Goal: Task Accomplishment & Management: Complete application form

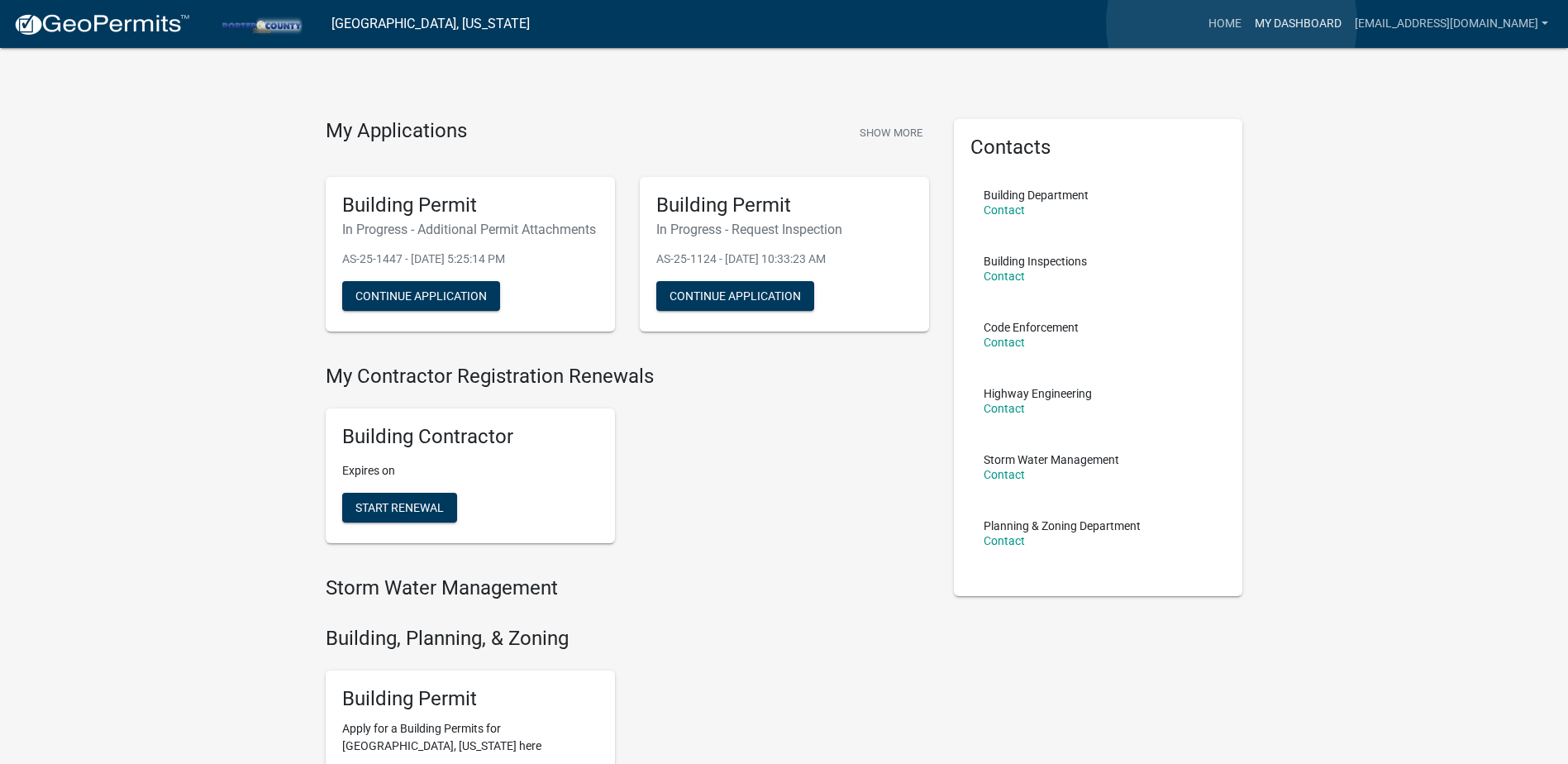
click at [1248, 24] on link "My Dashboard" at bounding box center [1298, 24] width 100 height 32
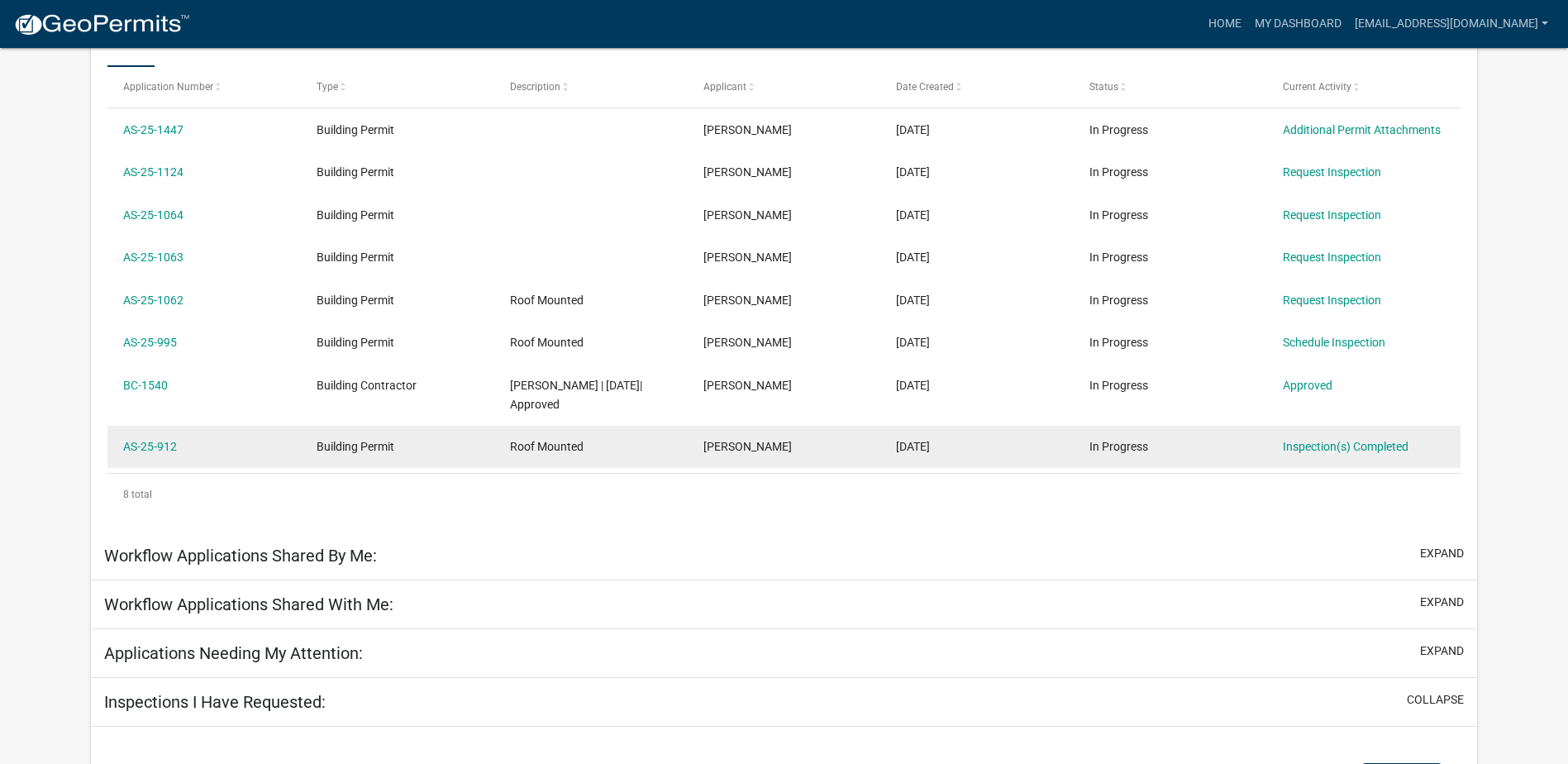
scroll to position [302, 0]
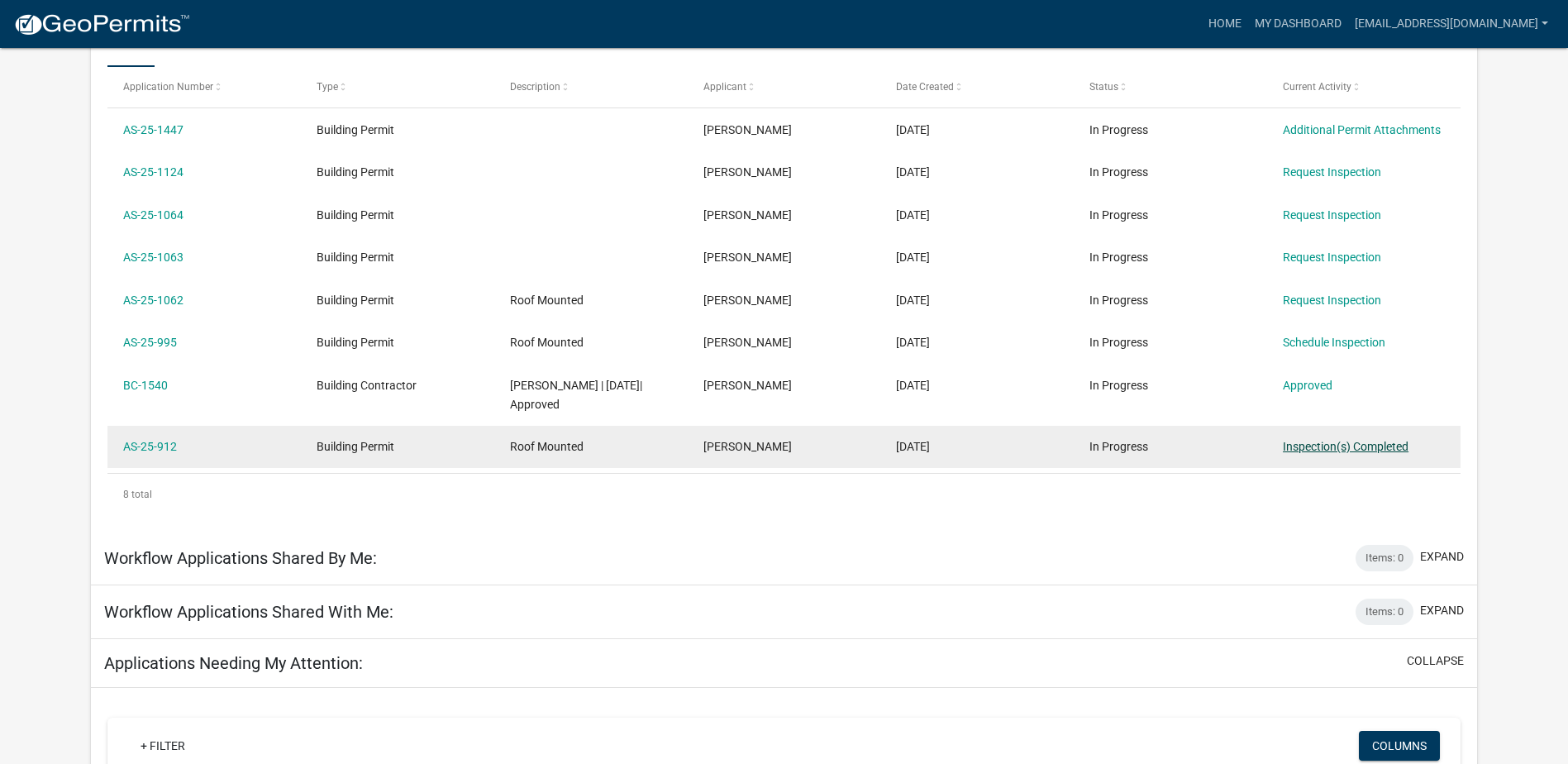
click at [1361, 448] on link "Inspection(s) Completed" at bounding box center [1346, 446] width 126 height 14
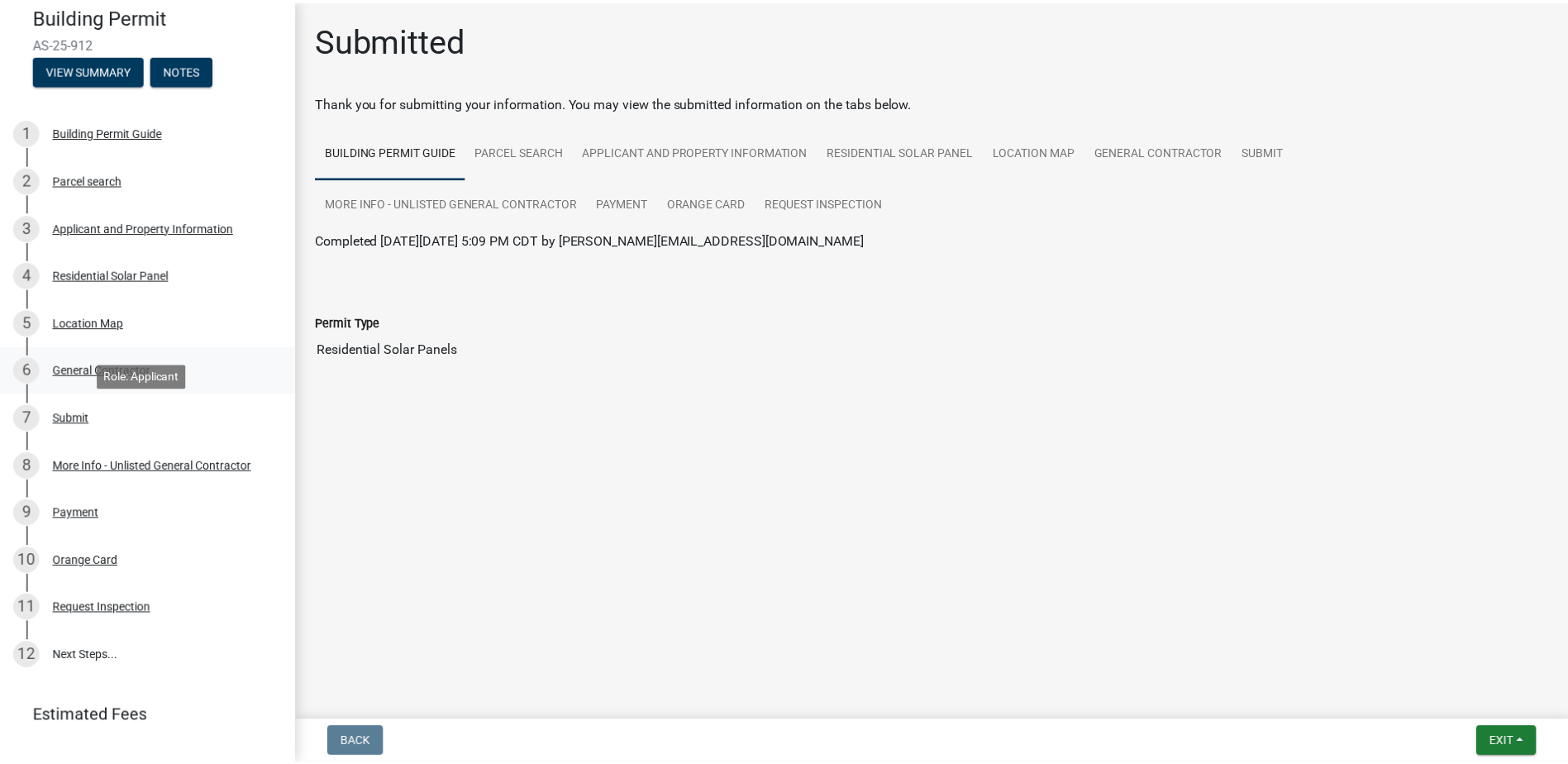
scroll to position [181, 0]
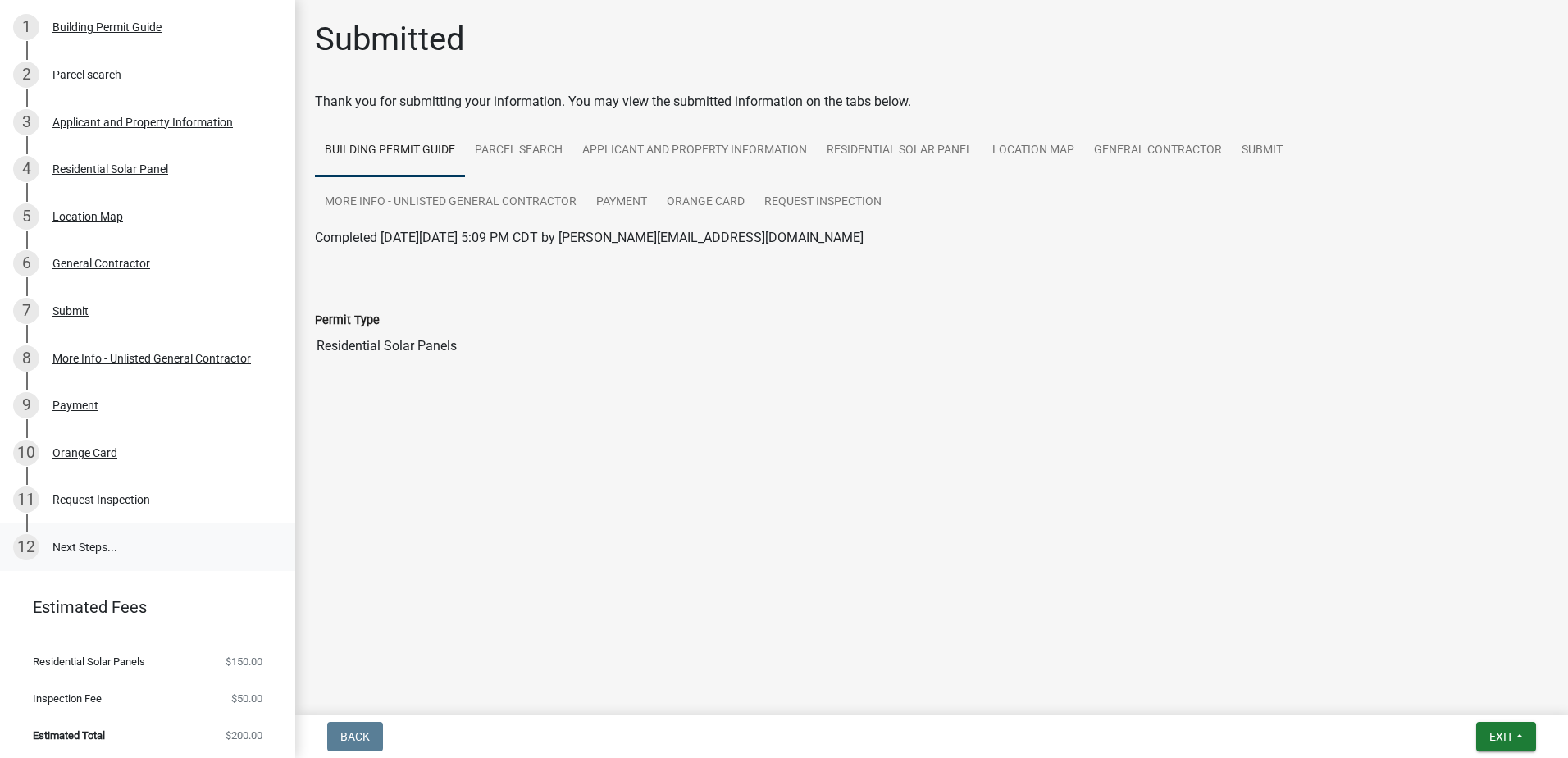
click at [93, 544] on link "12 Next Steps..." at bounding box center [147, 546] width 295 height 48
click at [1517, 744] on button "Exit" at bounding box center [1506, 736] width 60 height 30
click at [1457, 688] on button "Save & Exit" at bounding box center [1470, 693] width 131 height 39
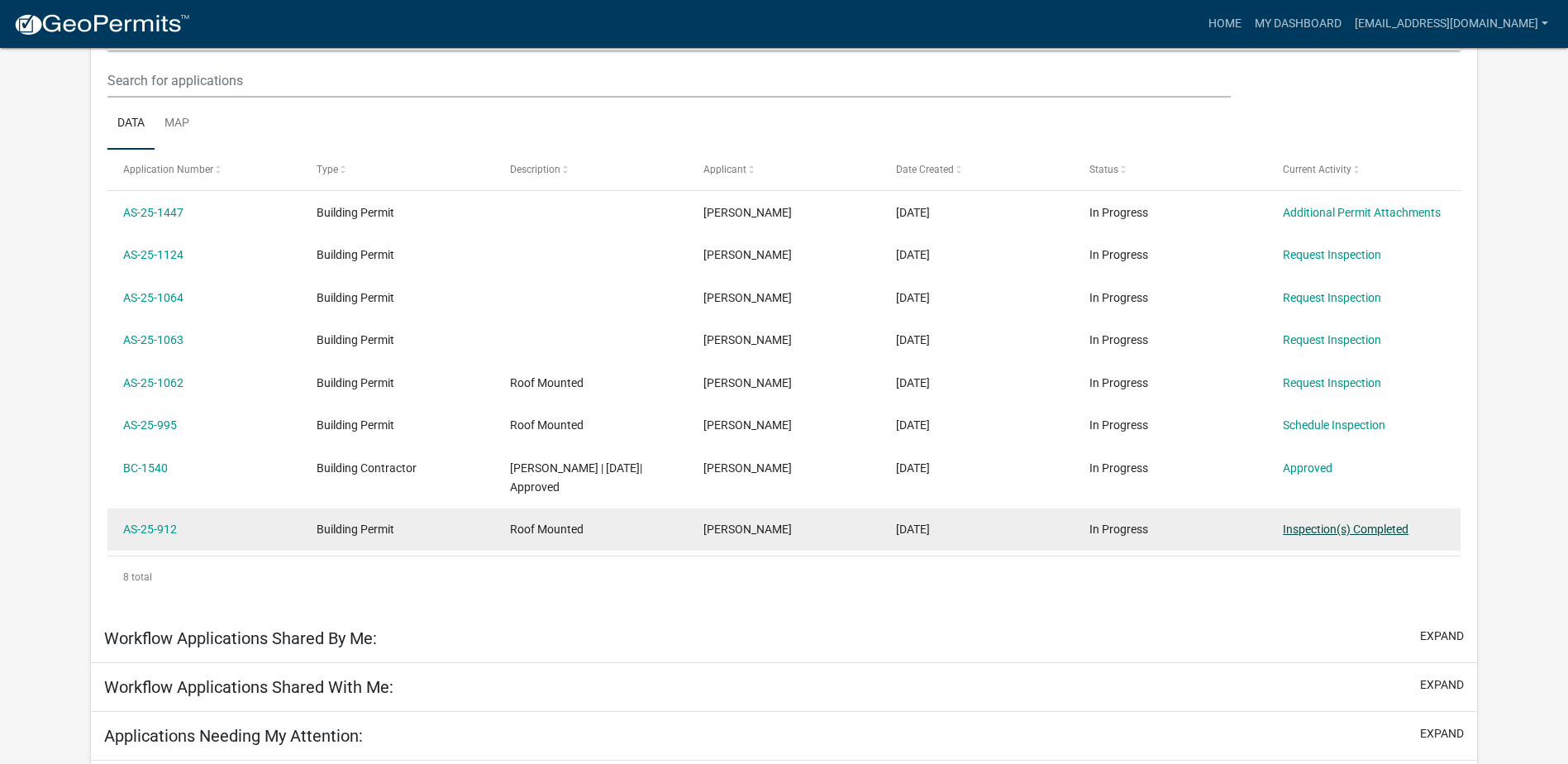
scroll to position [219, 0]
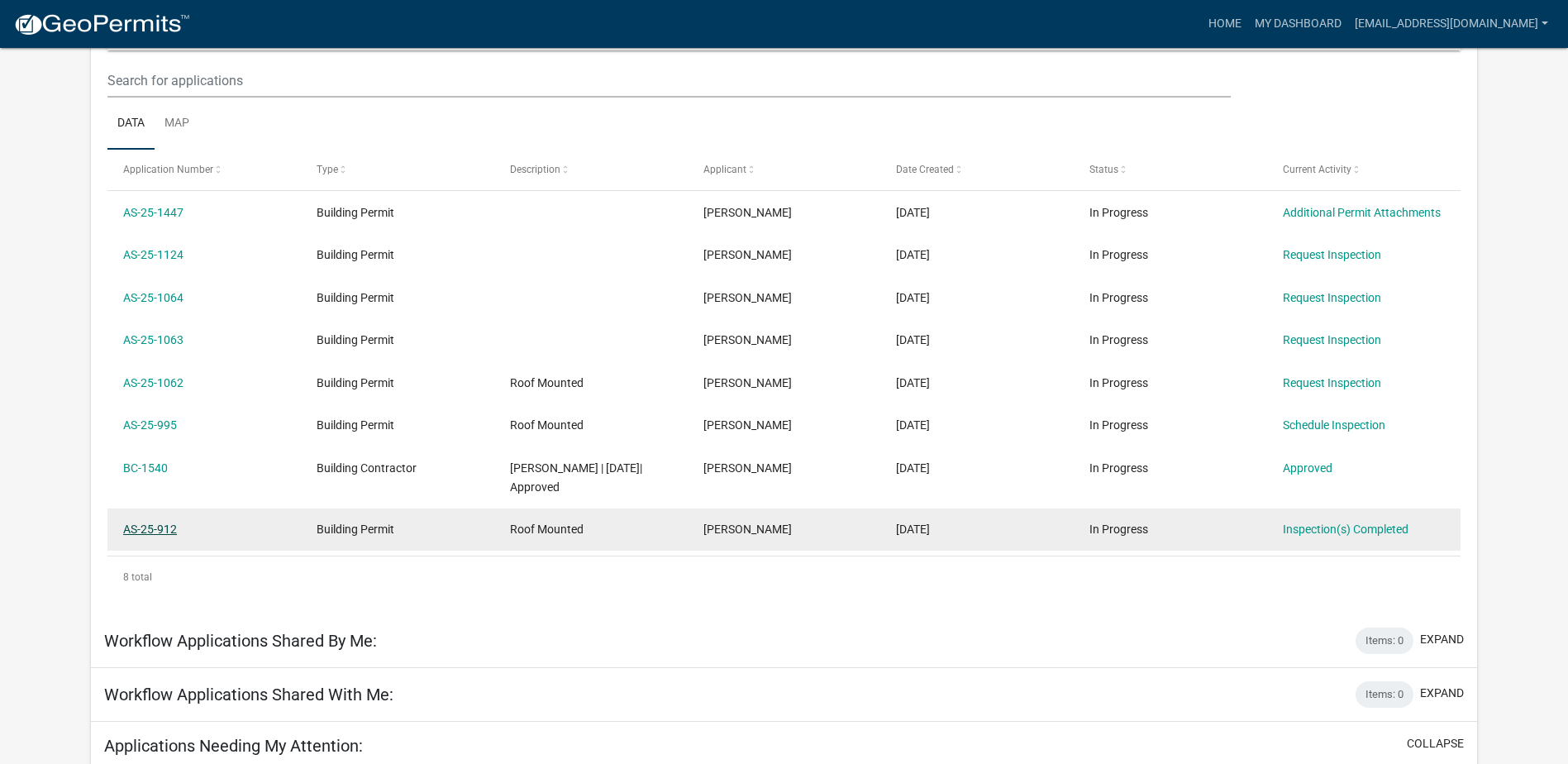
click at [150, 532] on link "AS-25-912" at bounding box center [149, 529] width 53 height 14
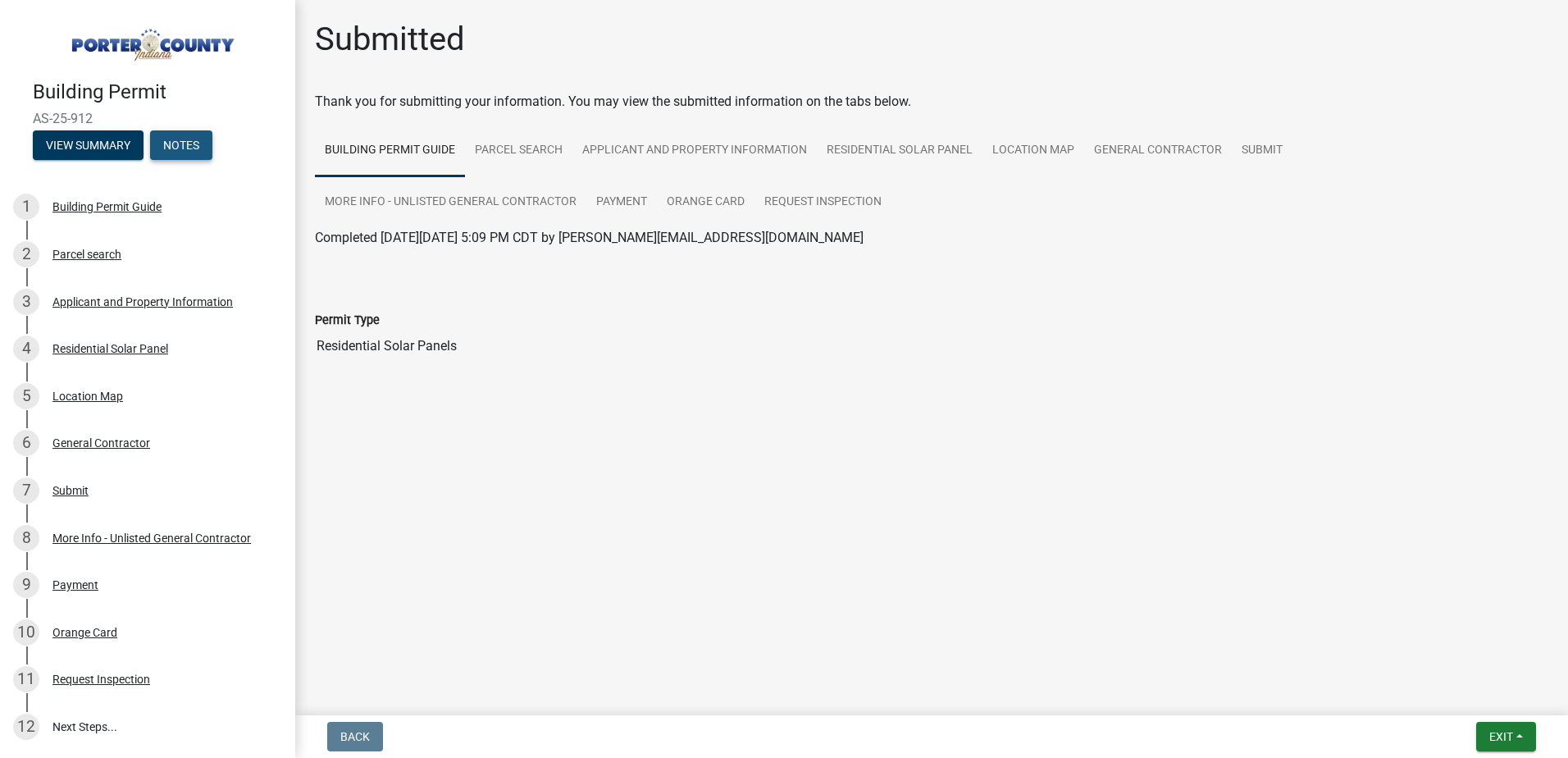
click at [191, 141] on button "Notes" at bounding box center [180, 144] width 62 height 30
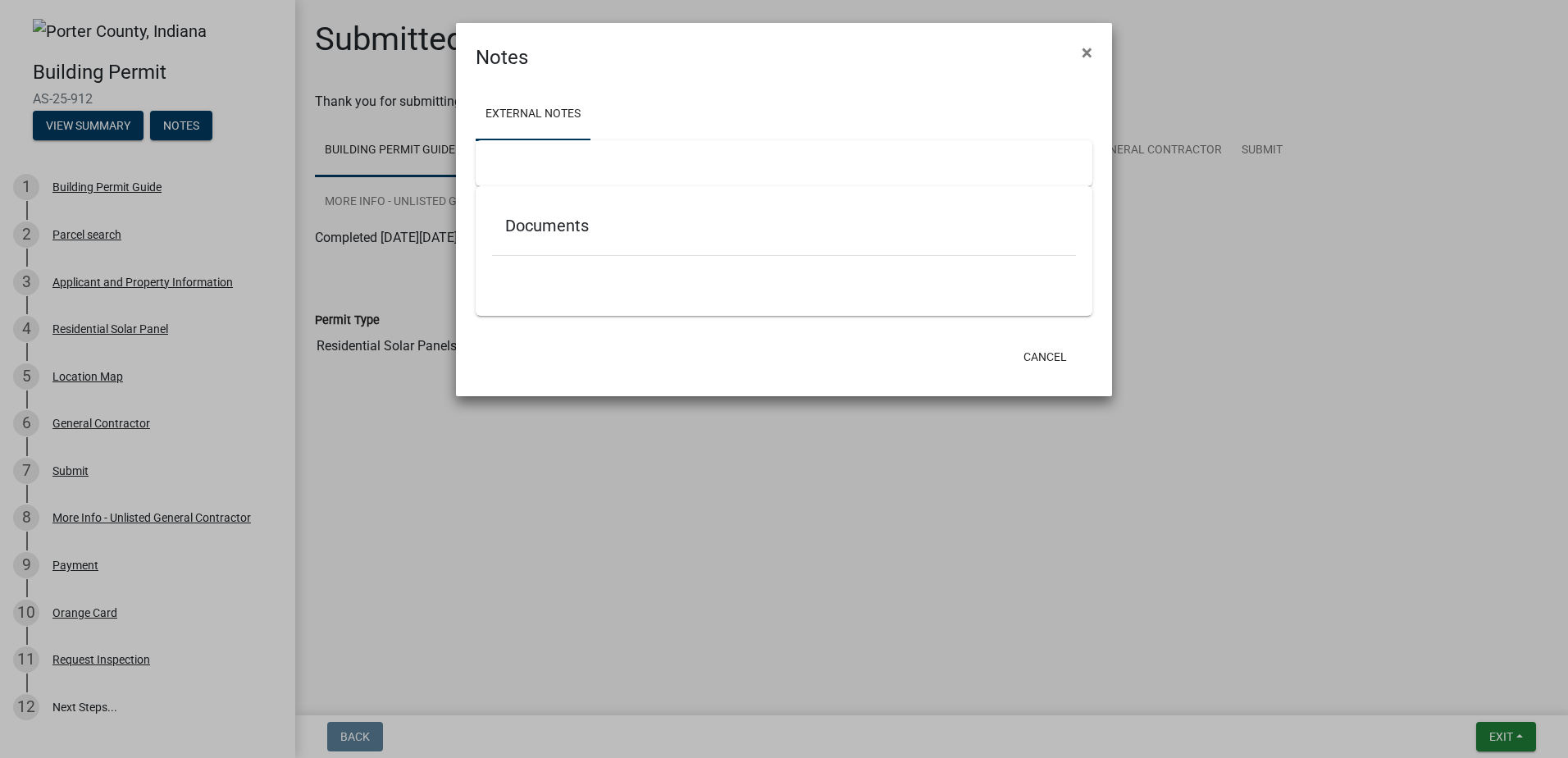
click at [100, 147] on ngb-modal-window "Notes × External Notes Documents Cancel" at bounding box center [784, 379] width 1568 height 758
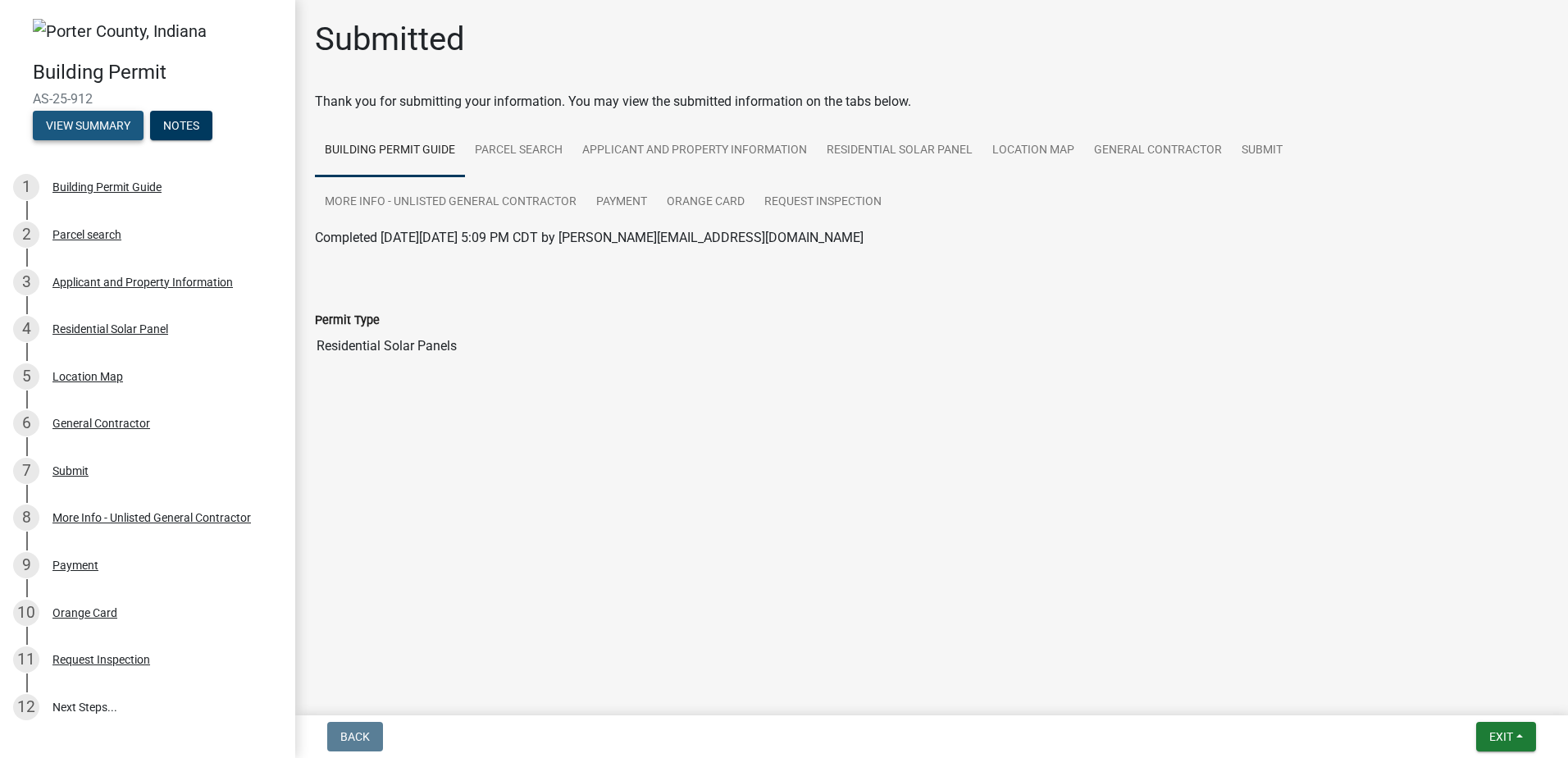
click at [100, 132] on button "View Summary" at bounding box center [88, 125] width 110 height 30
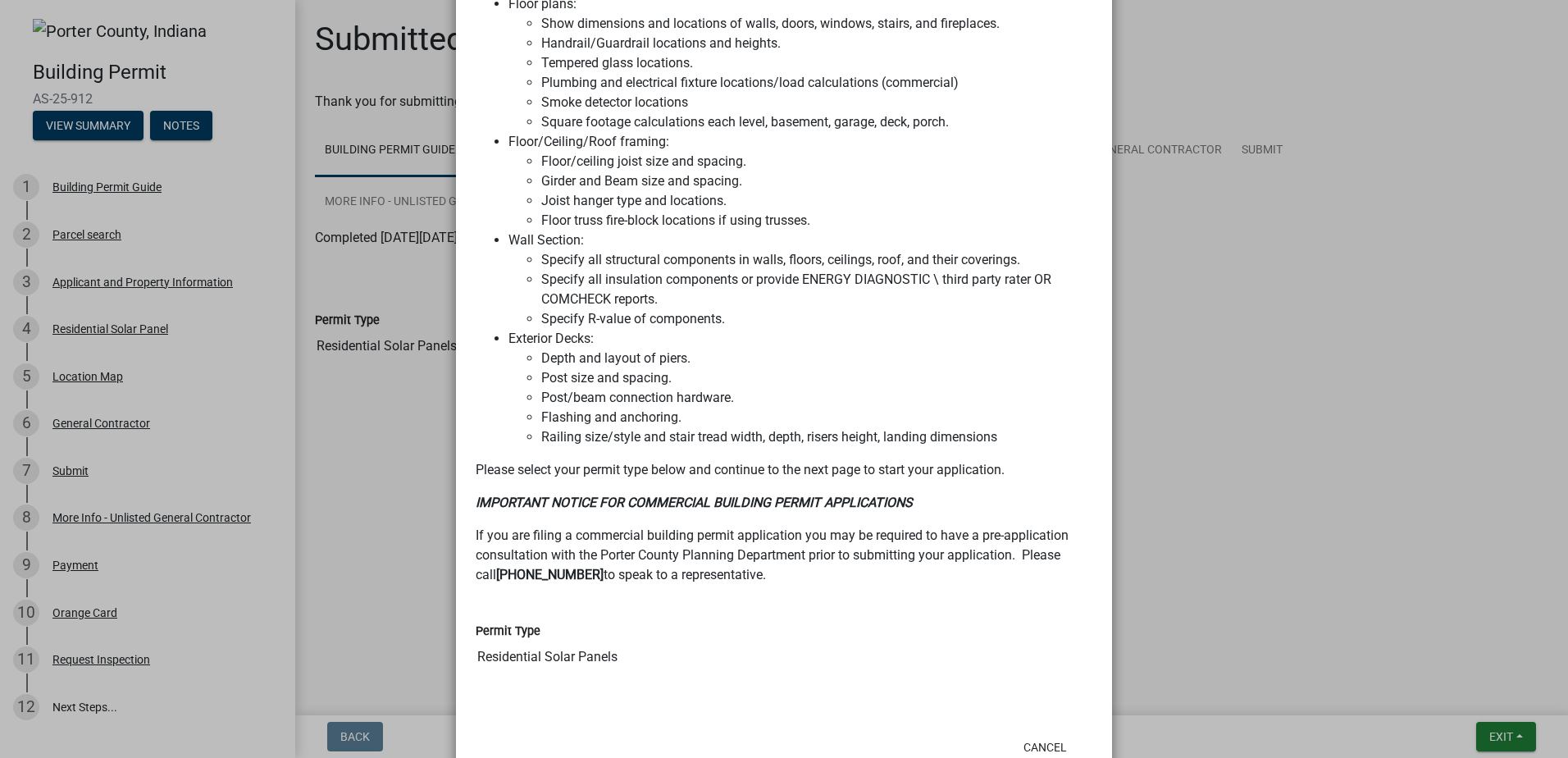
scroll to position [1282, 0]
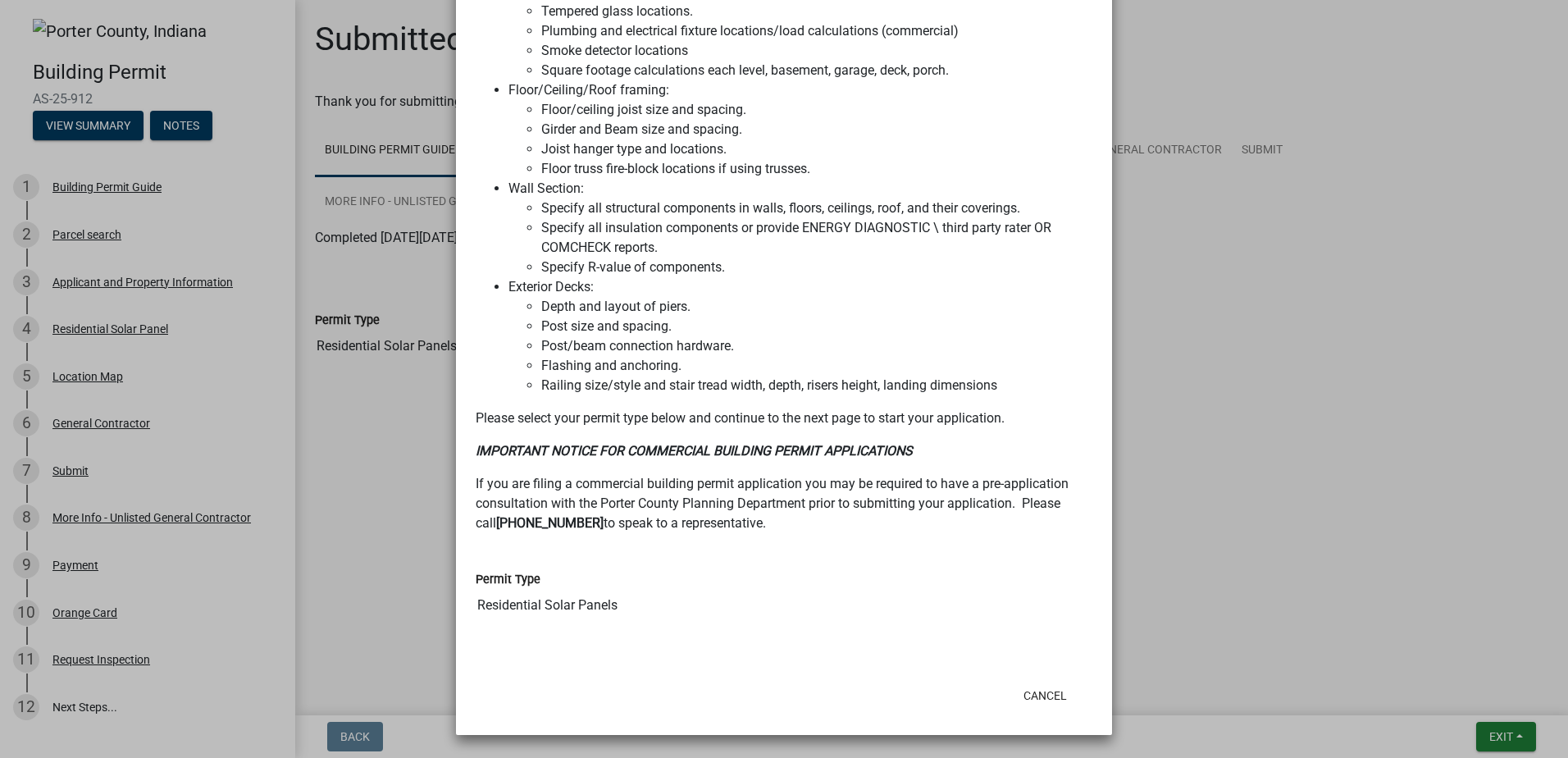
click at [330, 593] on ngb-modal-window "Summary × Printer Friendly Building Permit Guide Parcel search Applicant and Pr…" at bounding box center [784, 379] width 1568 height 758
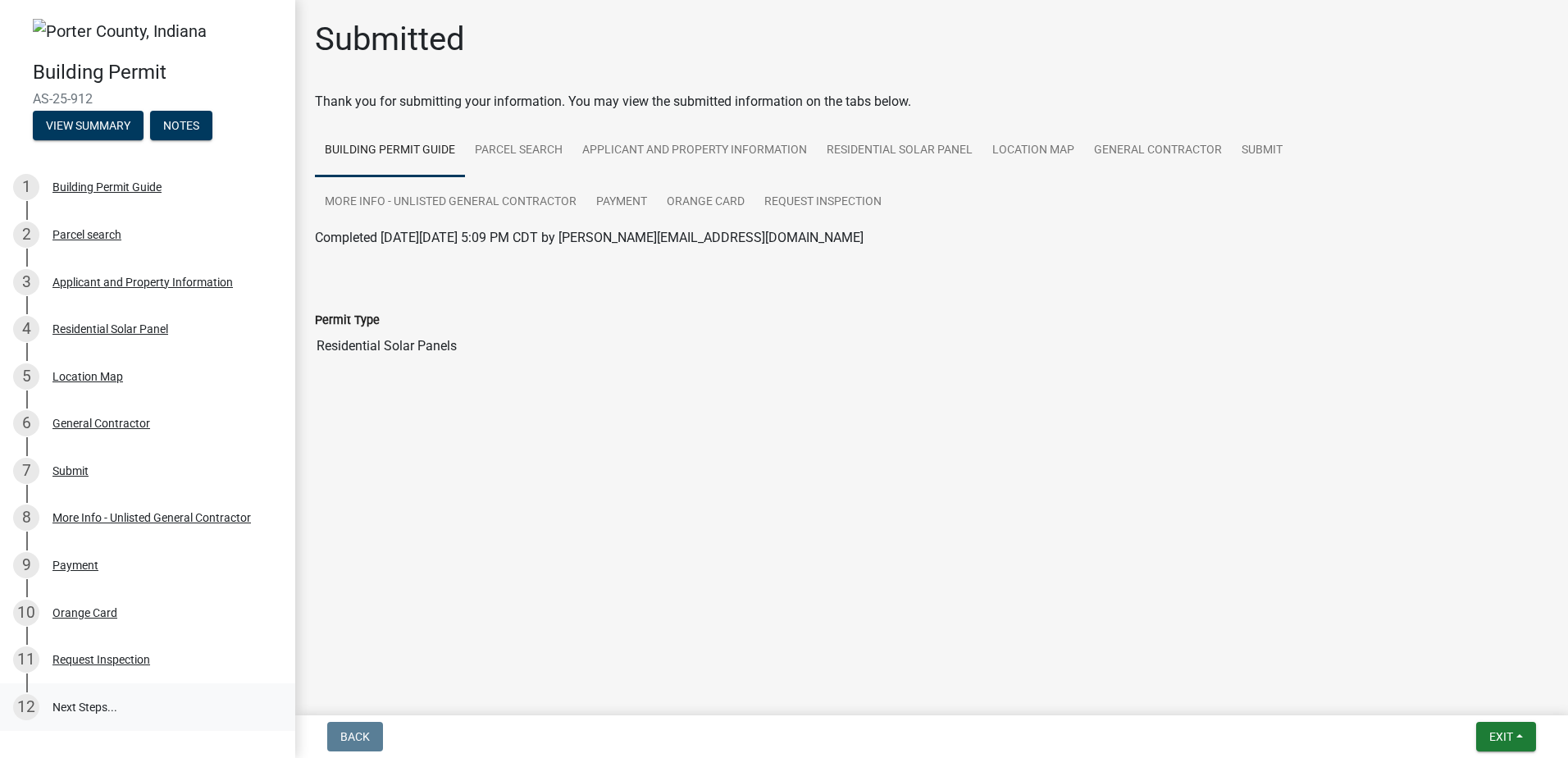
click at [76, 700] on link "12 Next Steps..." at bounding box center [147, 707] width 295 height 48
click at [91, 708] on link "12 Next Steps..." at bounding box center [147, 707] width 295 height 48
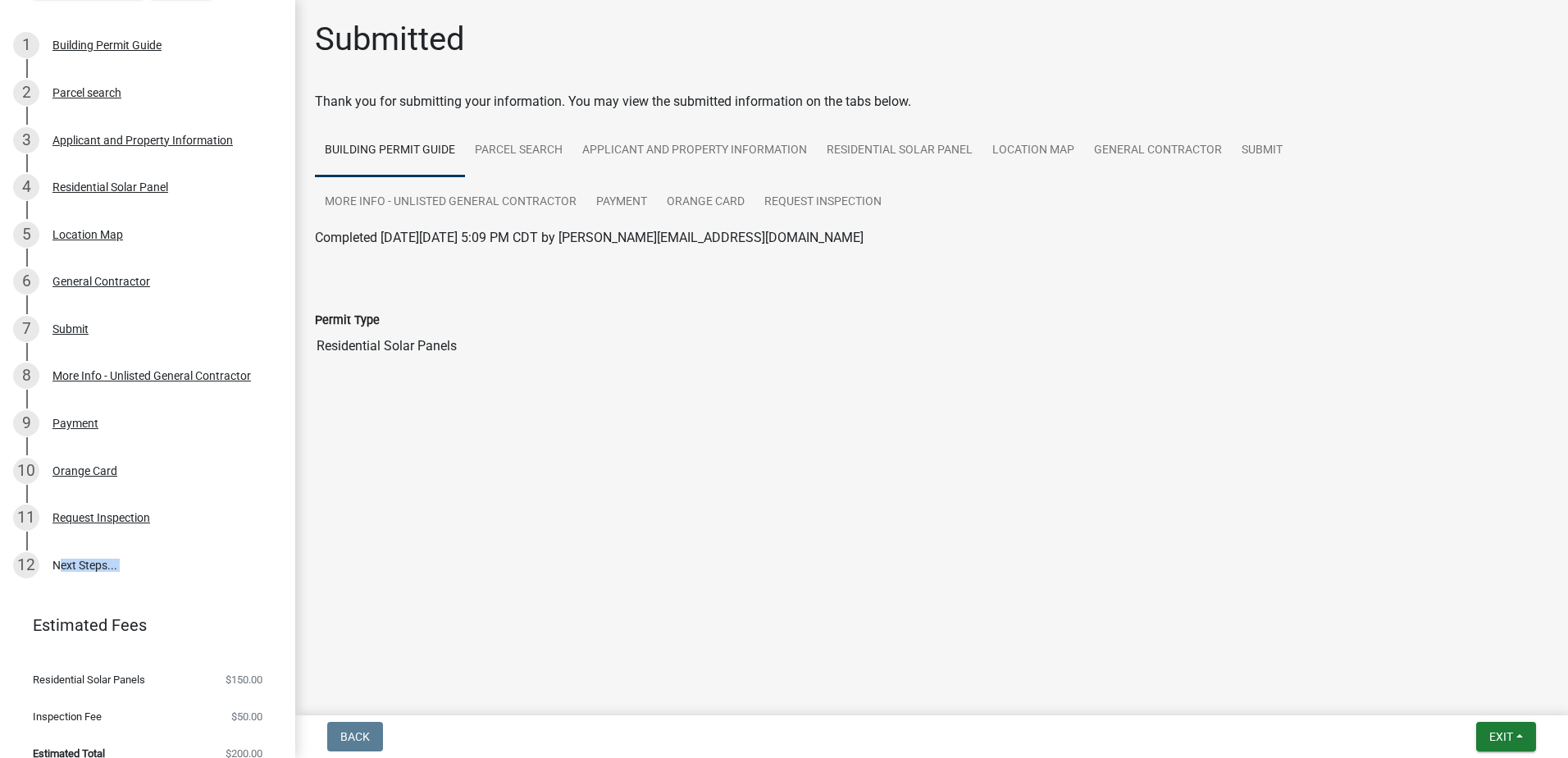
scroll to position [162, 0]
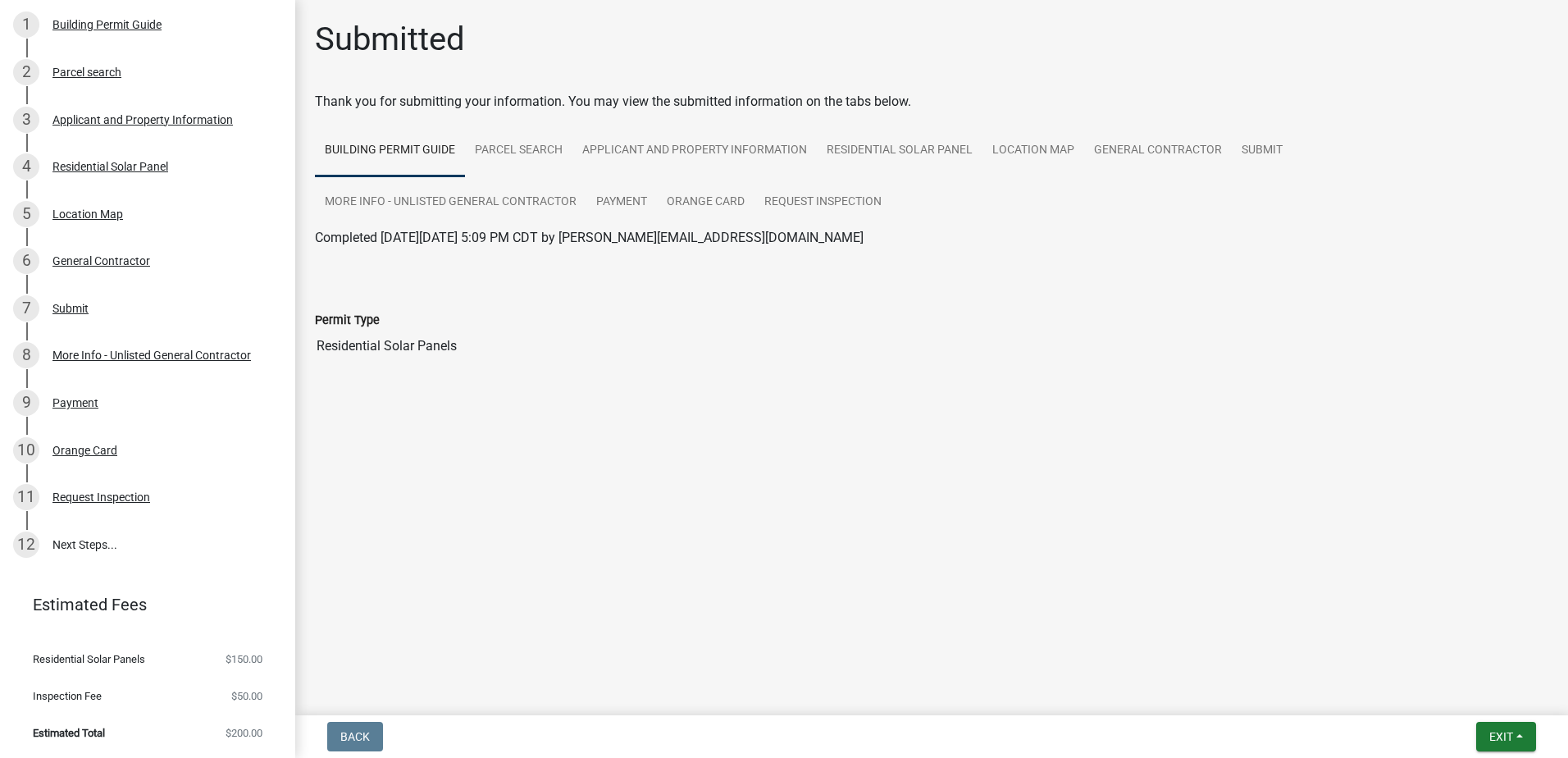
click at [575, 541] on main "Submitted Thank you for submitting your information. You may view the submitted…" at bounding box center [931, 354] width 1273 height 709
click at [32, 500] on div "11" at bounding box center [26, 496] width 26 height 26
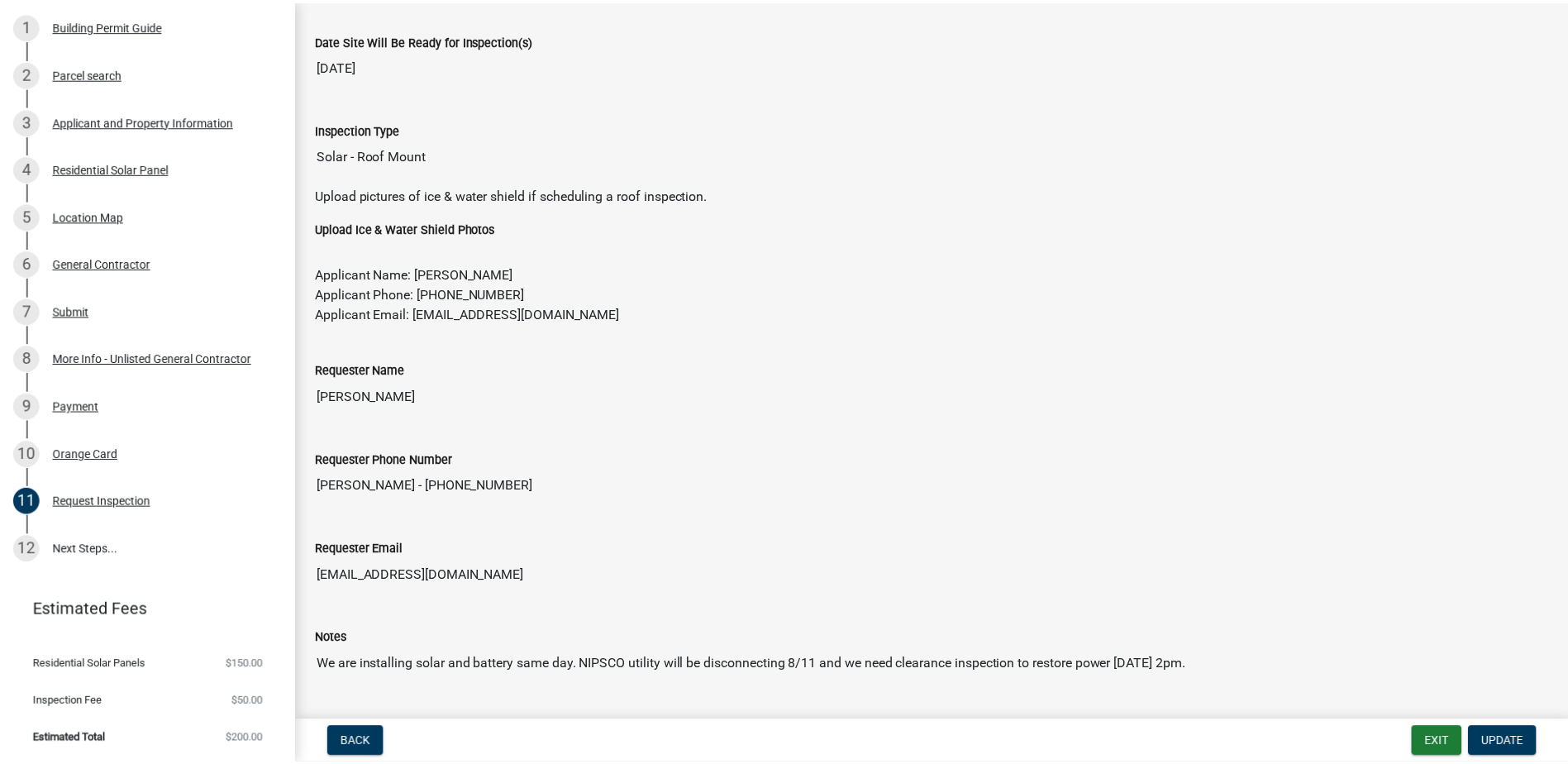
scroll to position [316, 0]
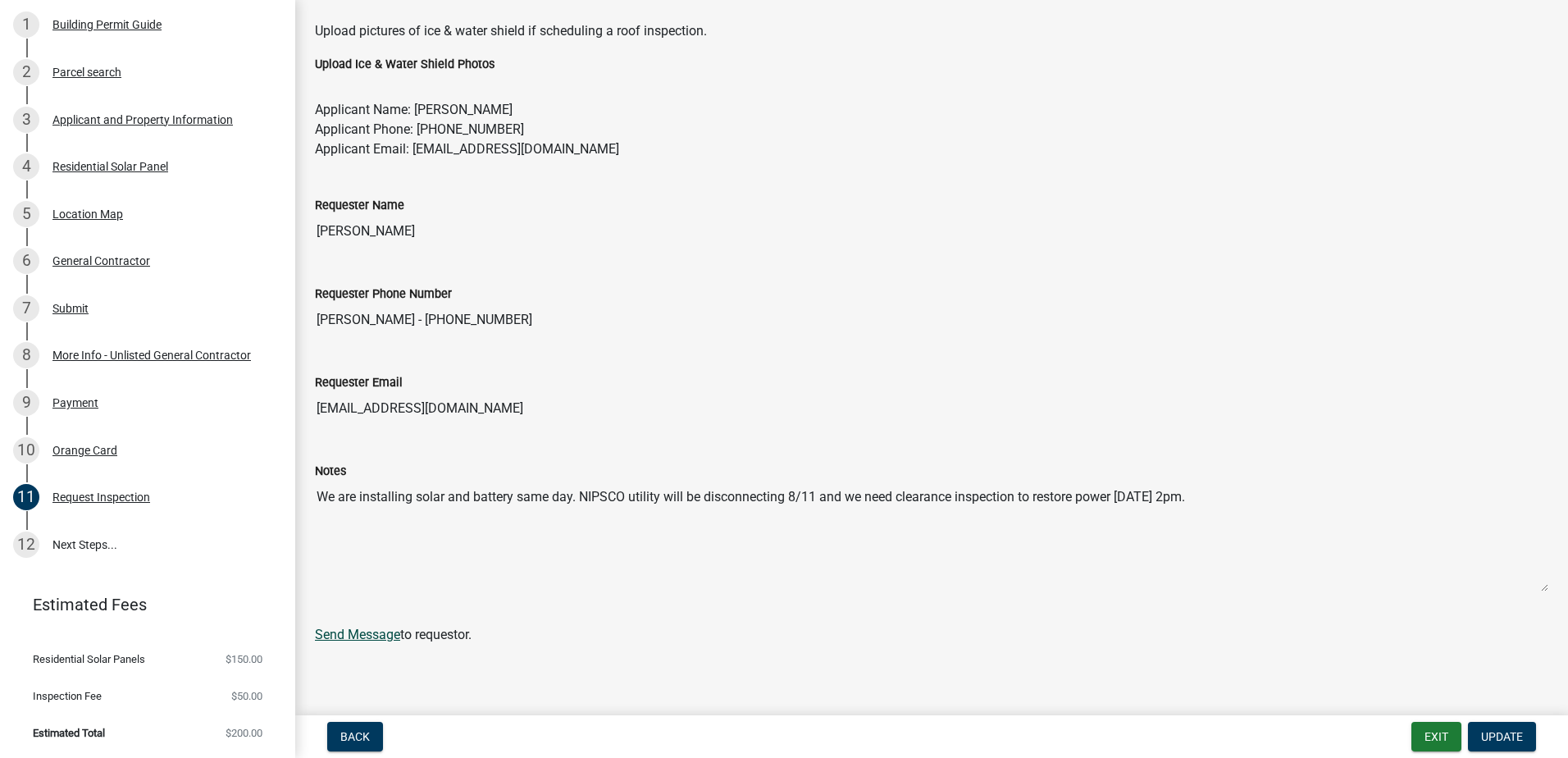
click at [375, 640] on link "Send Message" at bounding box center [357, 633] width 85 height 15
click at [1422, 731] on button "Exit" at bounding box center [1436, 736] width 50 height 30
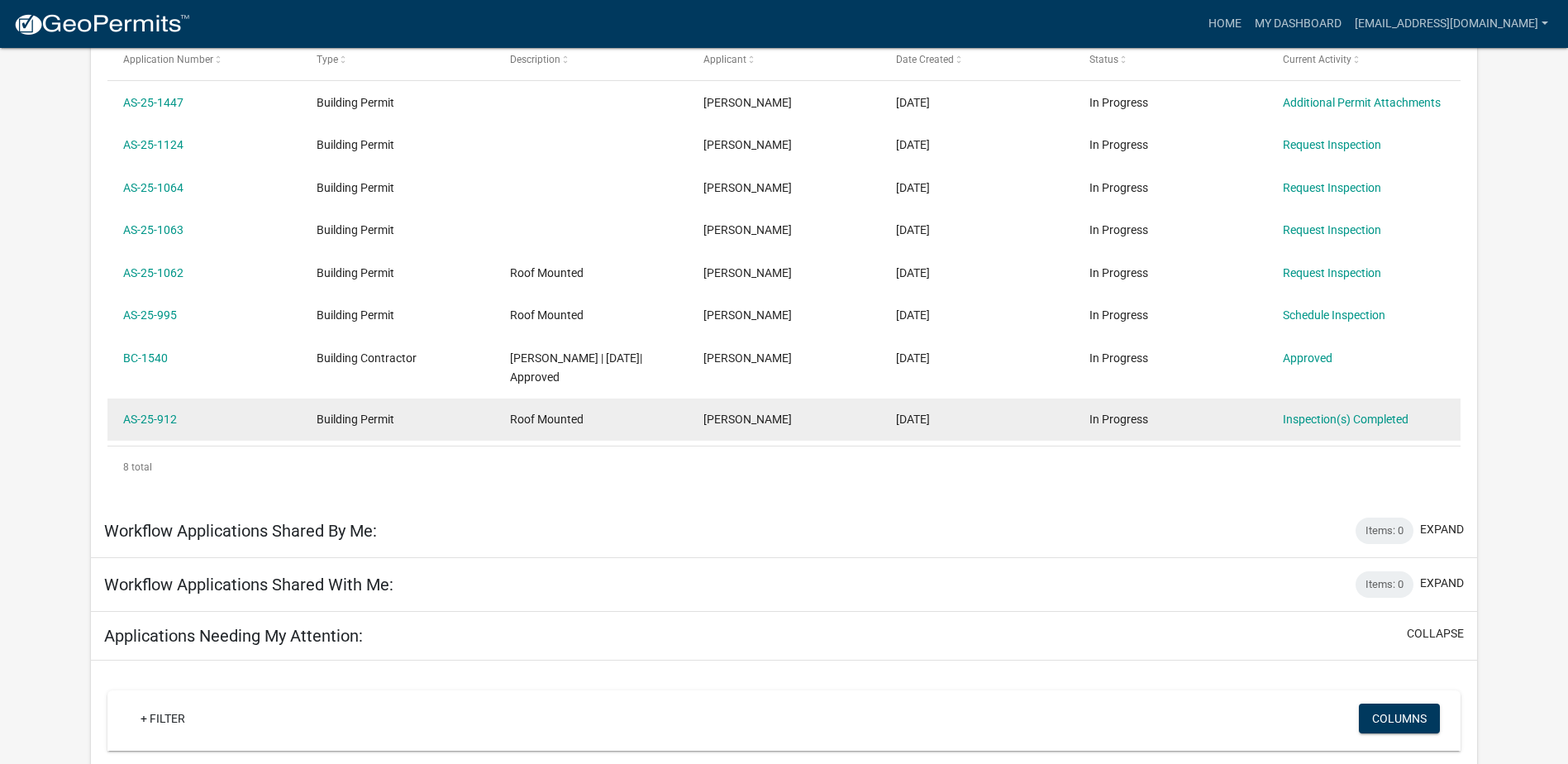
scroll to position [331, 0]
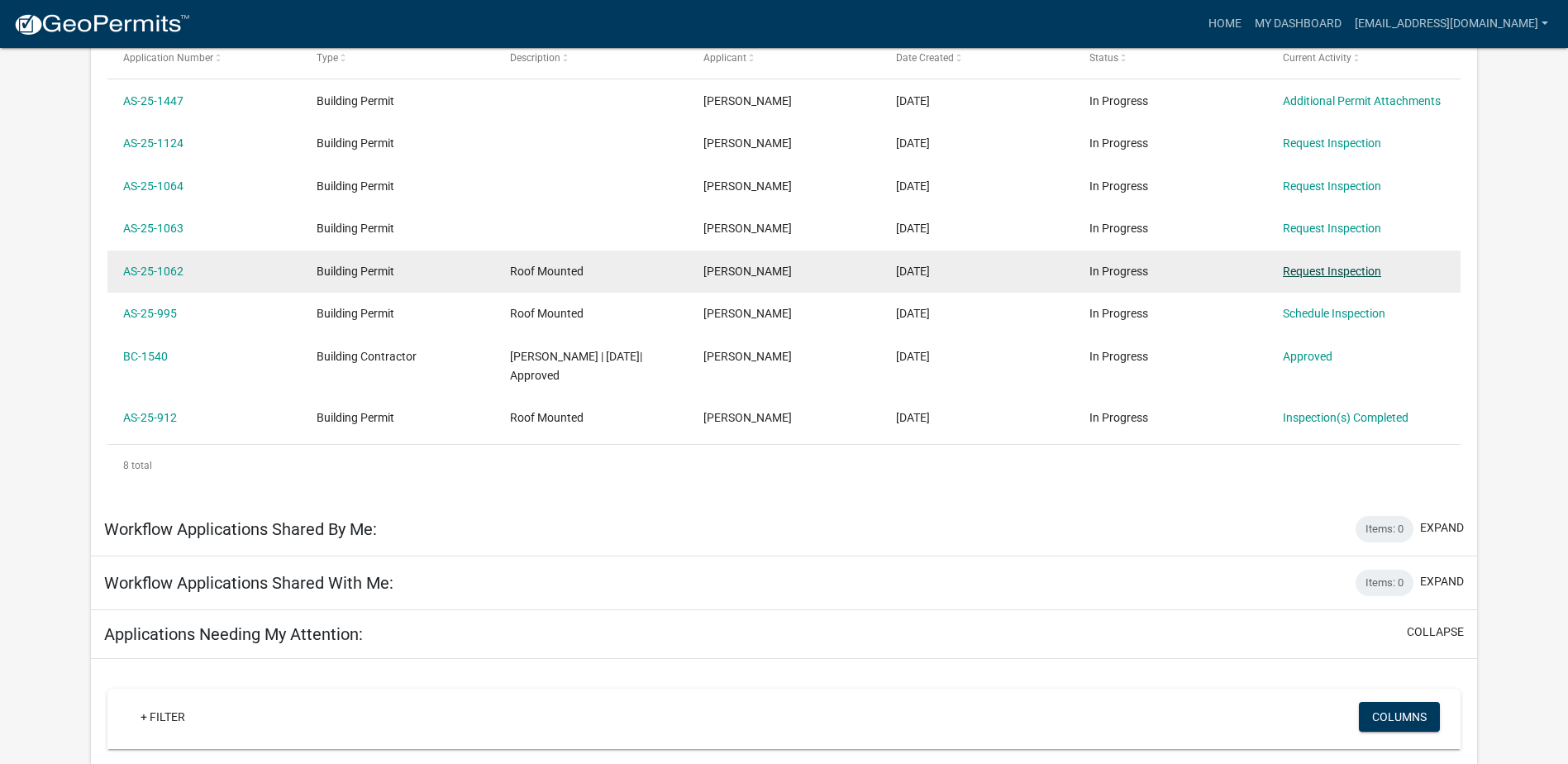
click at [1297, 269] on link "Request Inspection" at bounding box center [1332, 271] width 99 height 14
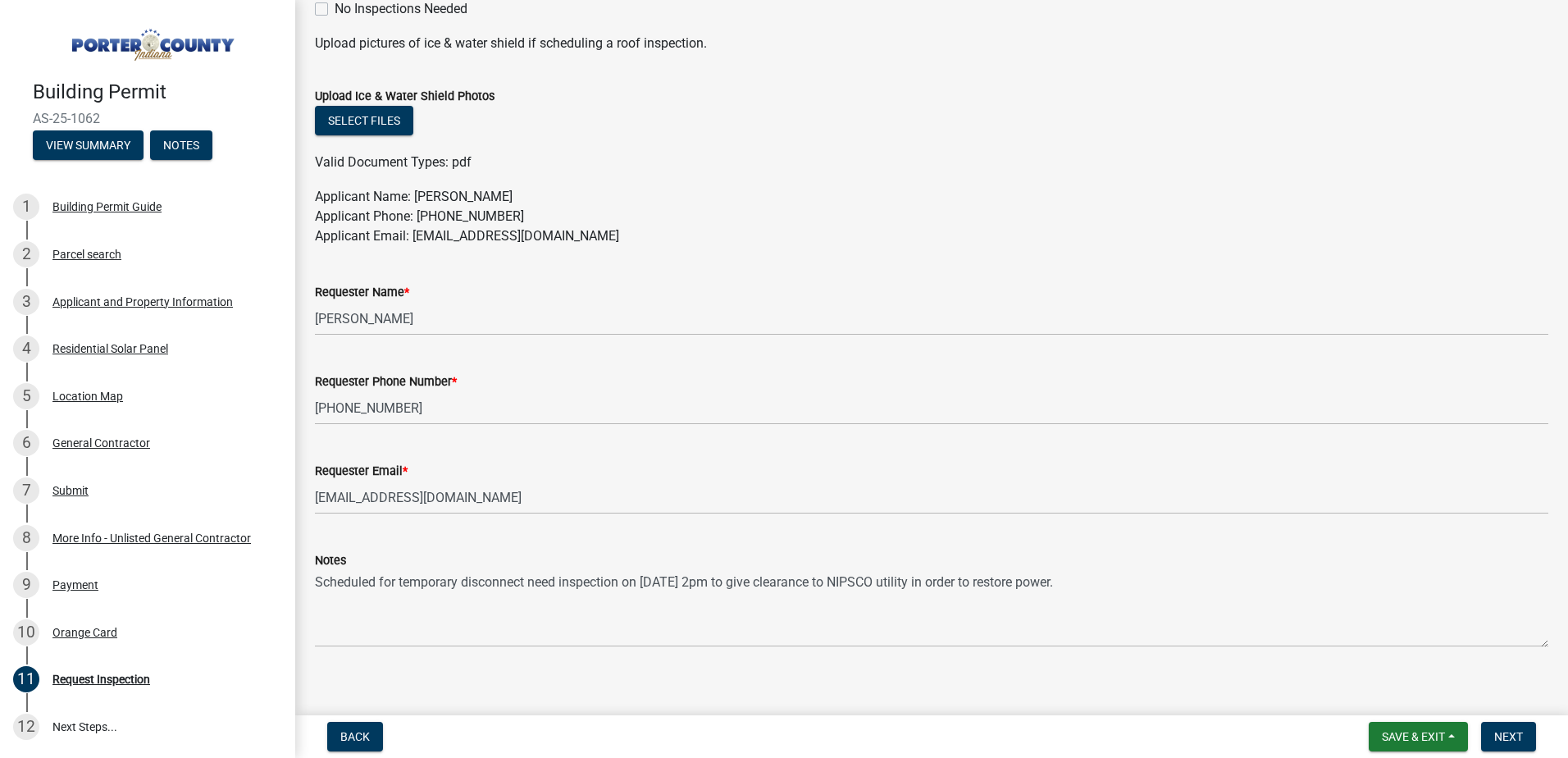
scroll to position [836, 0]
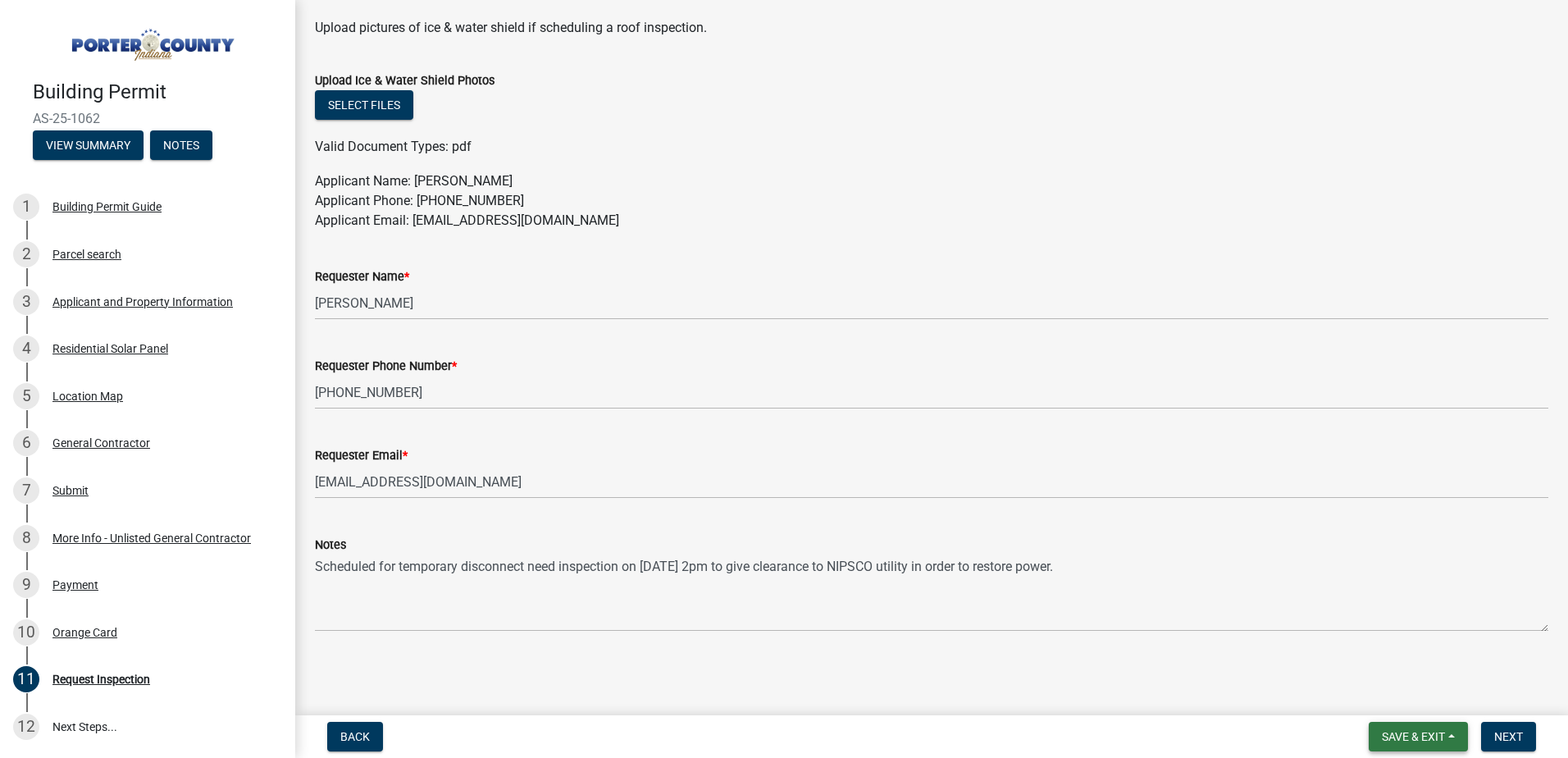
click at [1413, 732] on span "Save & Exit" at bounding box center [1413, 736] width 63 height 13
click at [1410, 697] on button "Save & Exit" at bounding box center [1402, 693] width 131 height 39
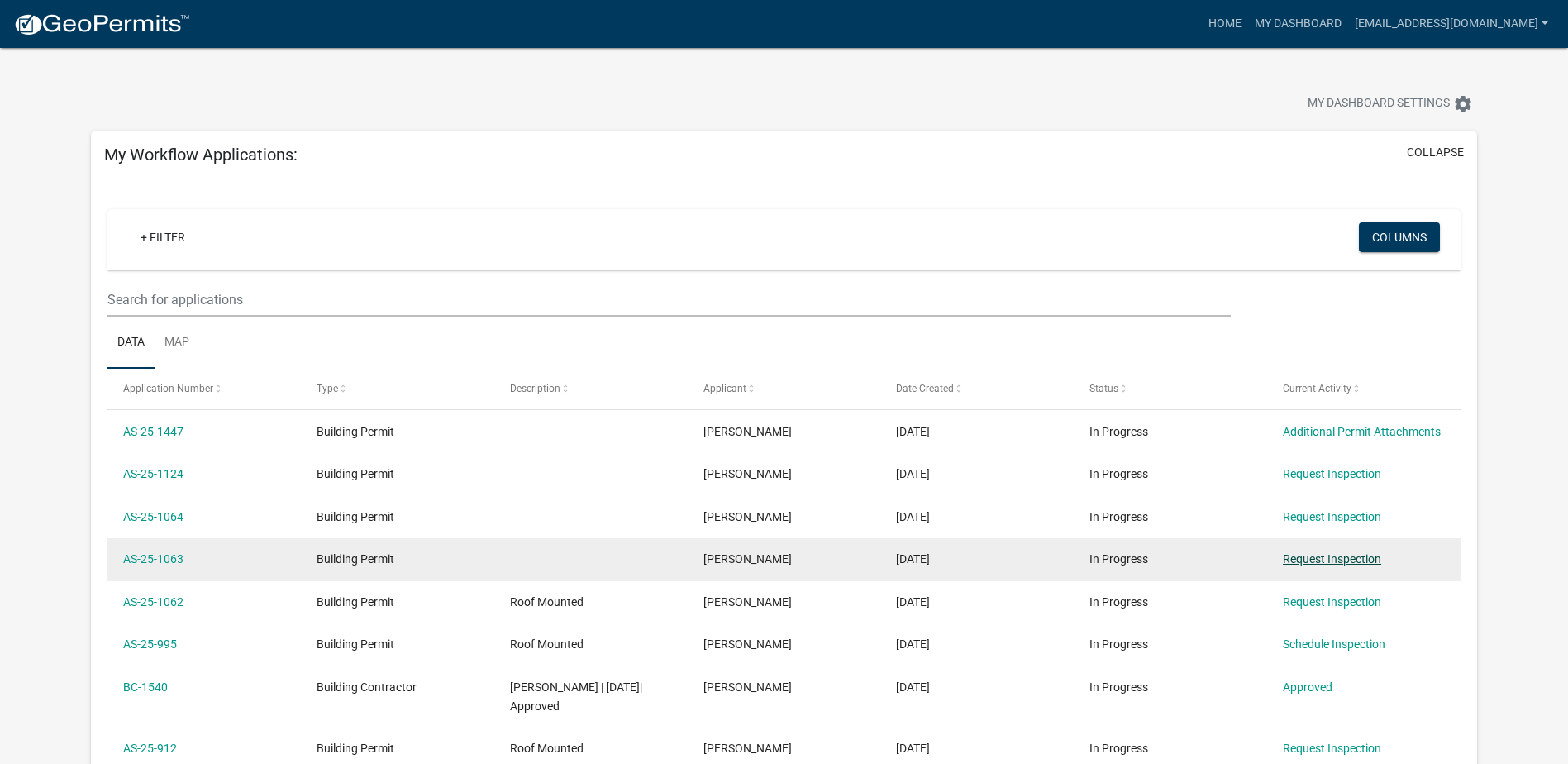
click at [1374, 562] on link "Request Inspection" at bounding box center [1332, 559] width 99 height 14
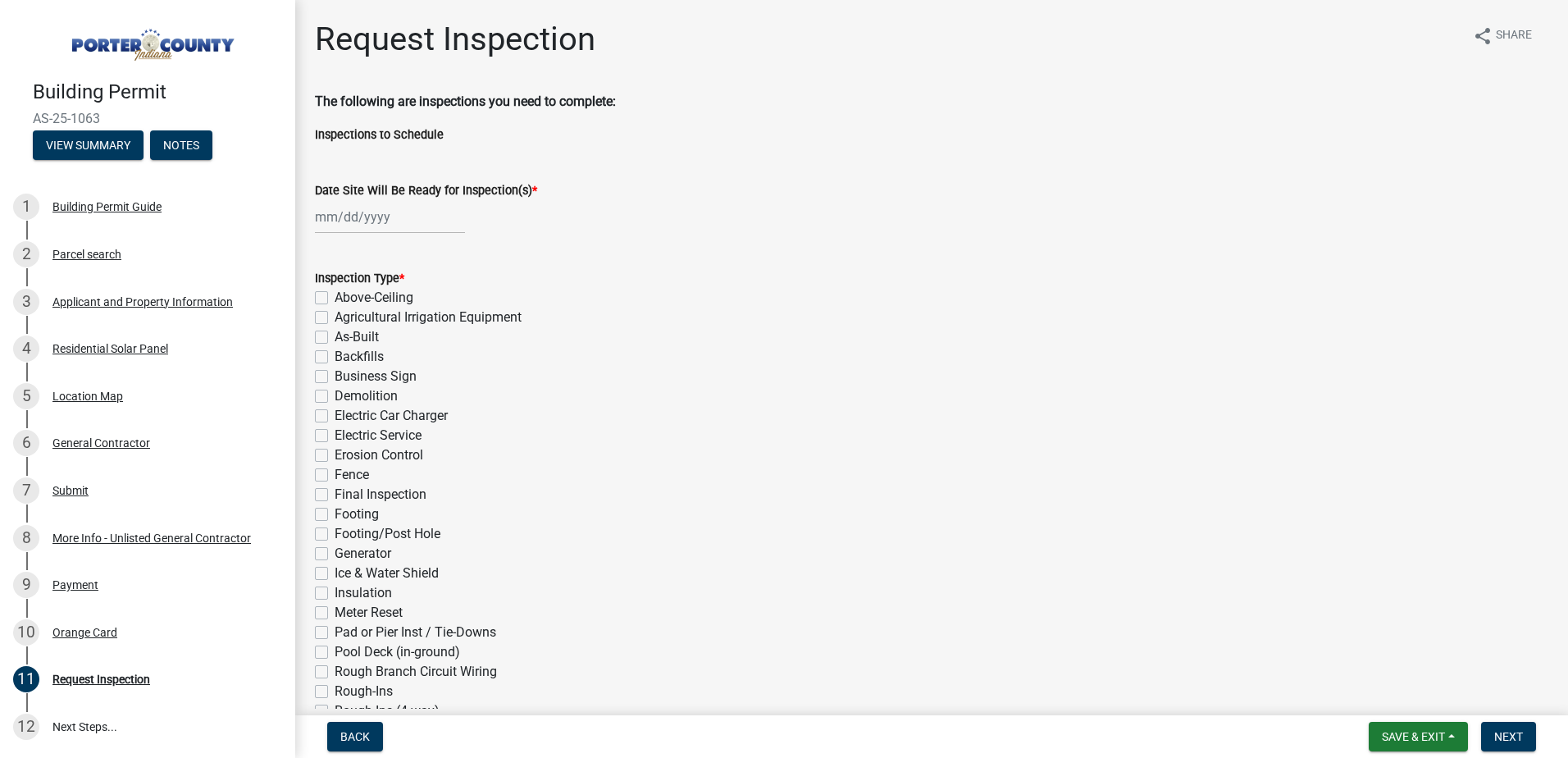
select select "8"
select select "2025"
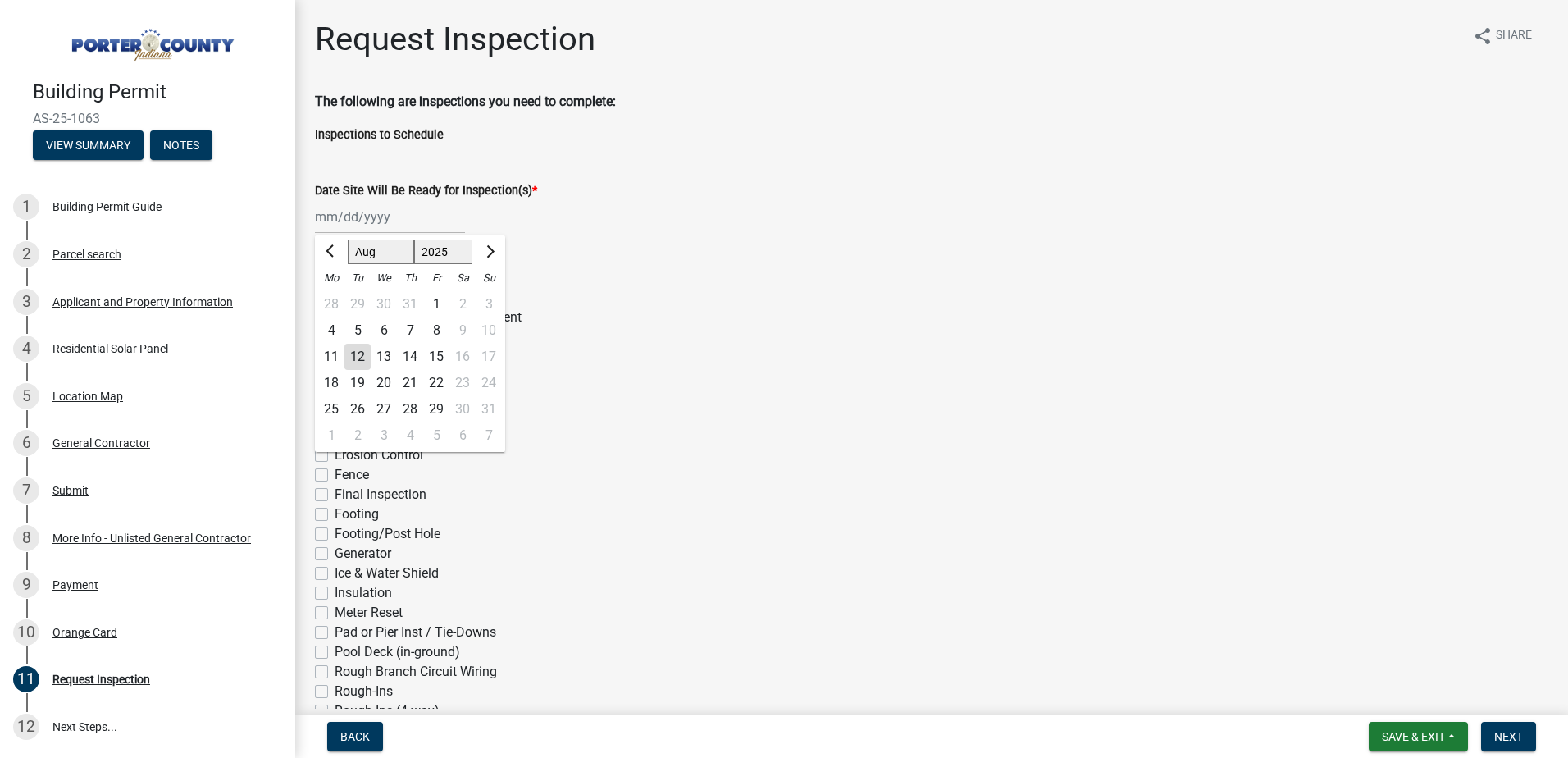
click at [335, 215] on div "[PERSON_NAME] Feb Mar Apr [PERSON_NAME][DATE] Oct Nov [DATE] 1526 1527 1528 152…" at bounding box center [389, 216] width 150 height 33
click at [350, 224] on input "Date Site Will Be Ready for Inspection(s) *" at bounding box center [389, 216] width 150 height 33
click at [408, 359] on div "14" at bounding box center [409, 356] width 26 height 26
type input "[DATE]"
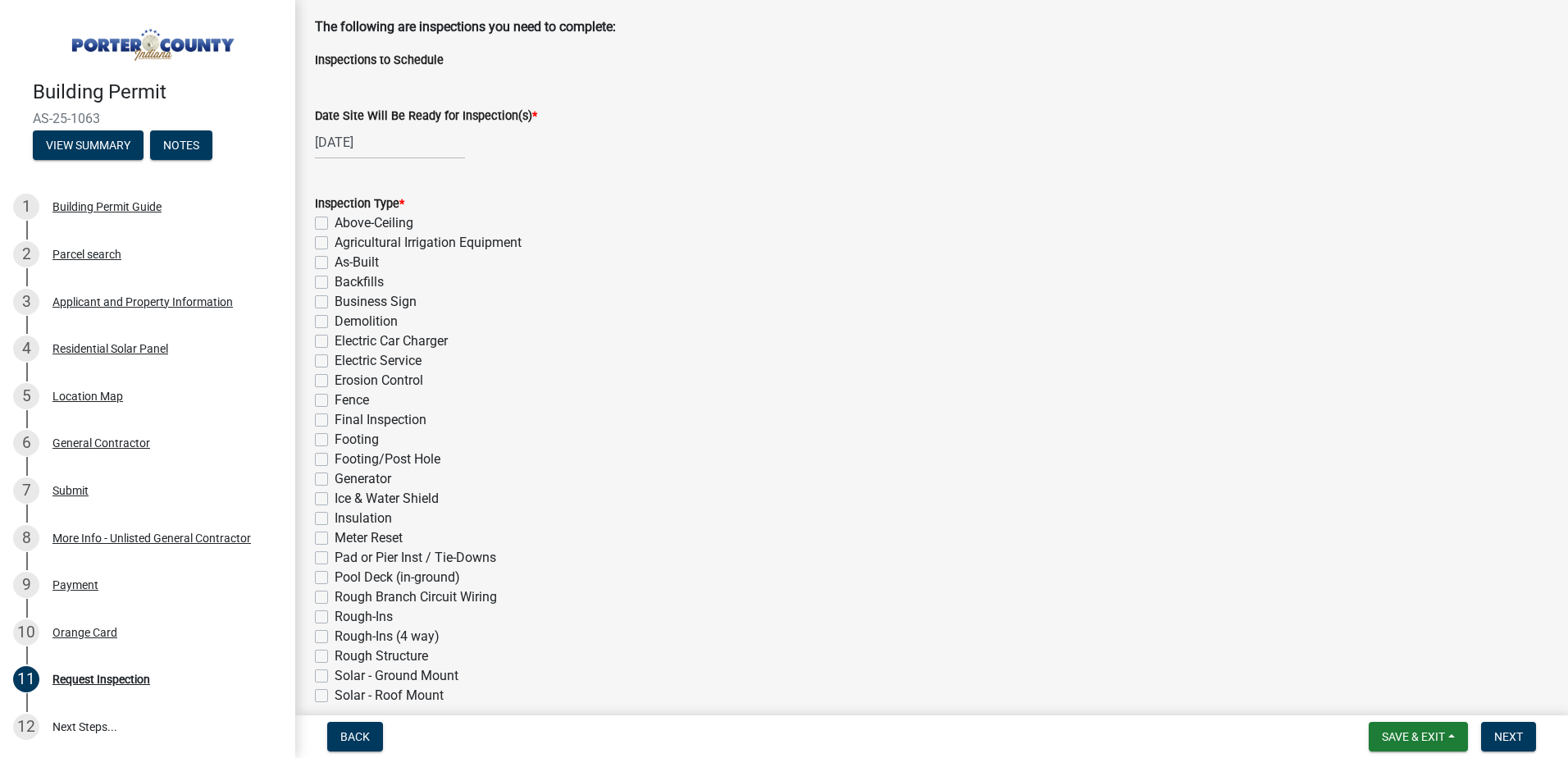
scroll to position [164, 0]
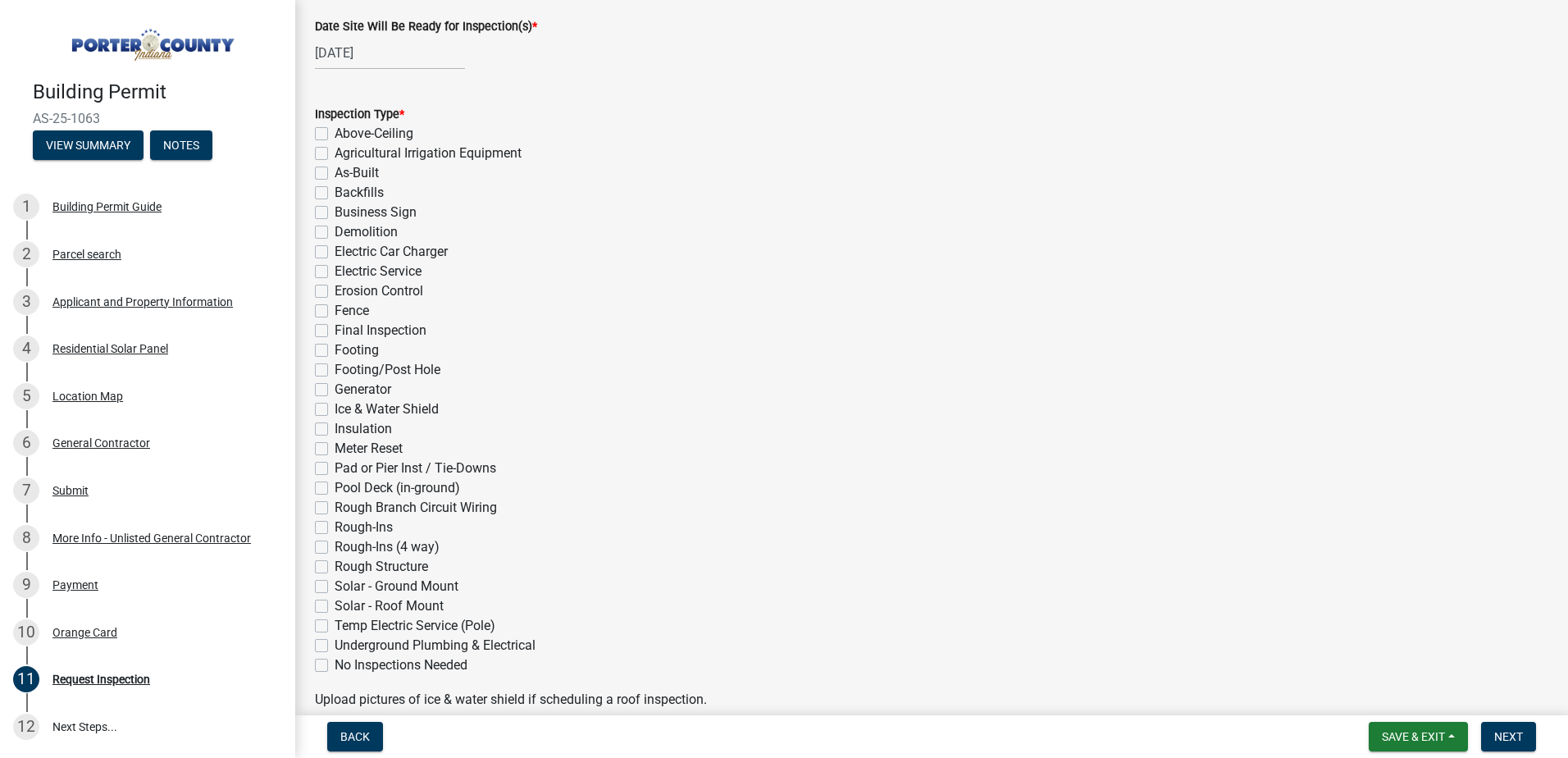
click at [329, 606] on div "Solar - Roof Mount" at bounding box center [931, 606] width 1233 height 20
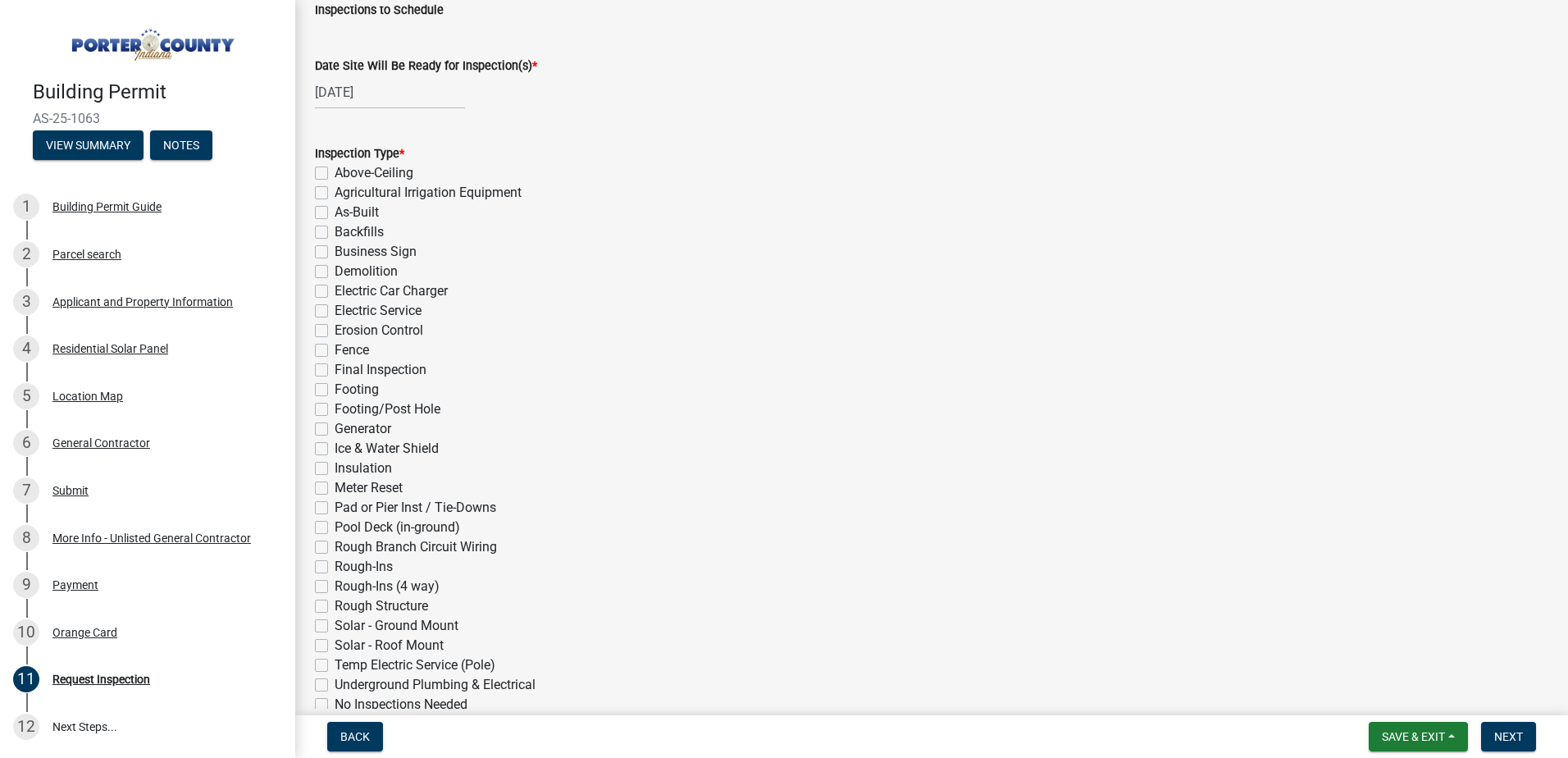
scroll to position [0, 0]
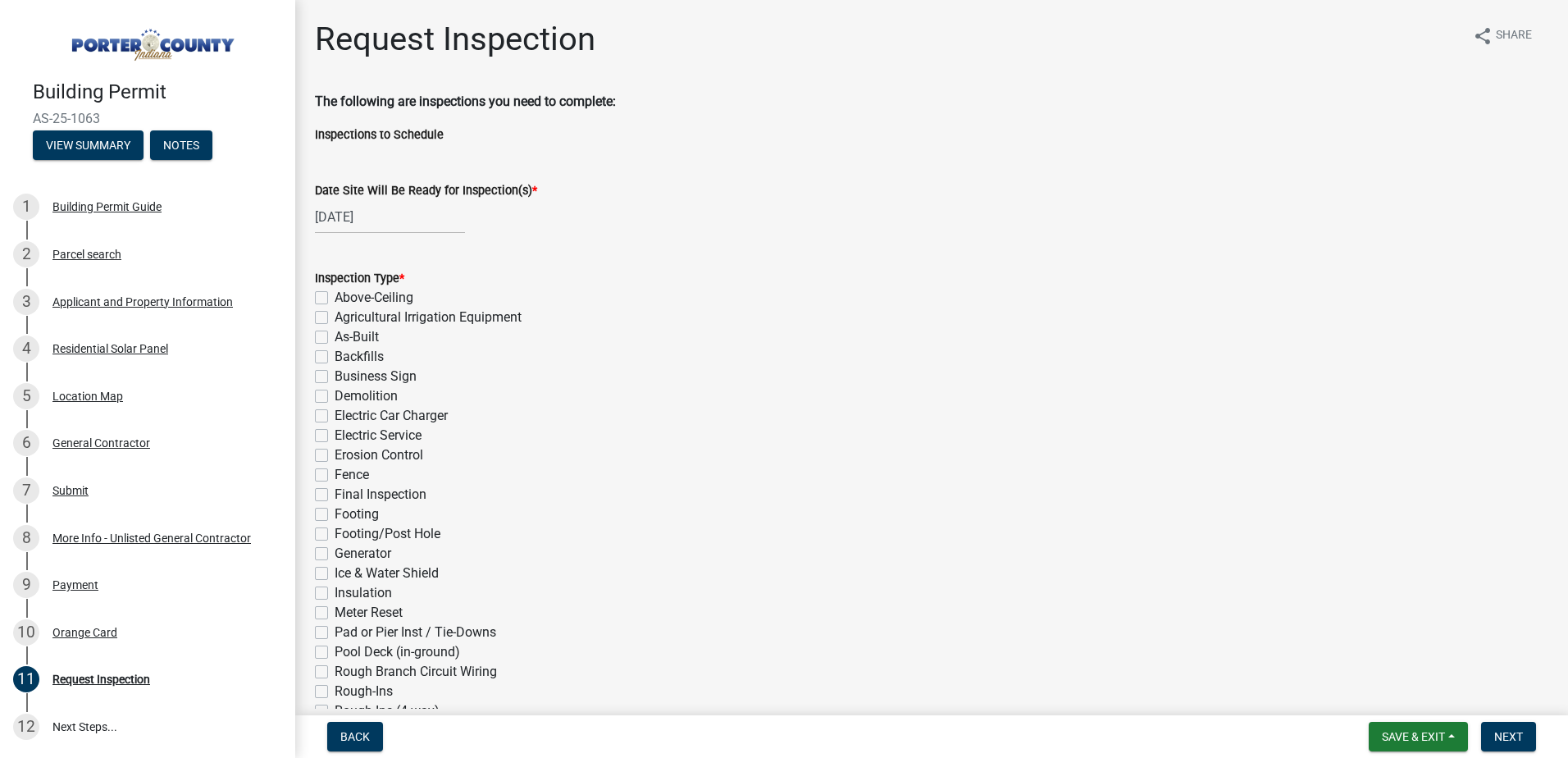
select select "8"
select select "2025"
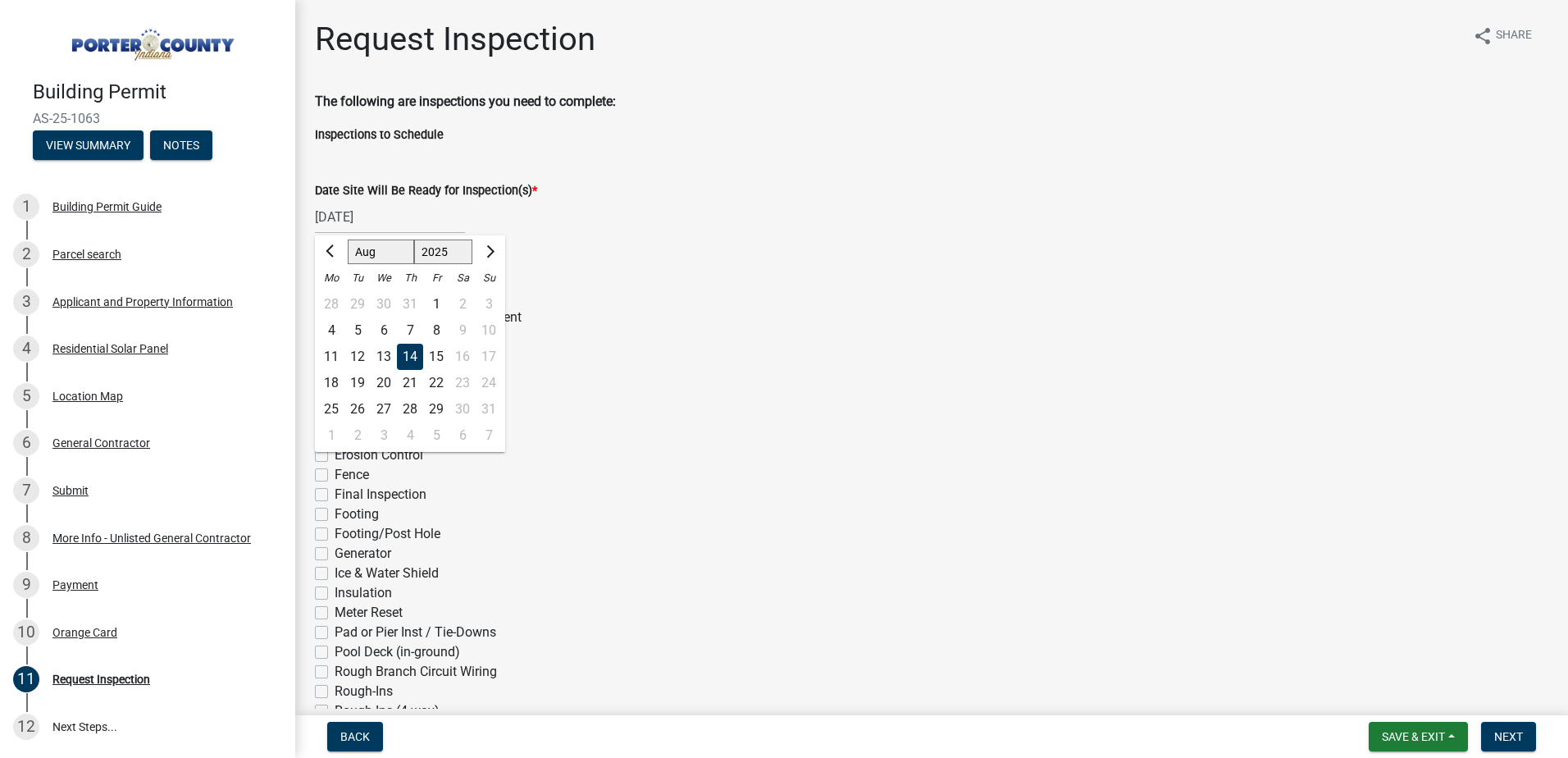
click at [350, 224] on div "[DATE] [PERSON_NAME] Apr May Jun [DATE] Aug Sep Oct Nov [DATE] 1526 1527 1528 1…" at bounding box center [389, 216] width 150 height 33
click at [431, 355] on div "15" at bounding box center [436, 356] width 26 height 26
type input "[DATE]"
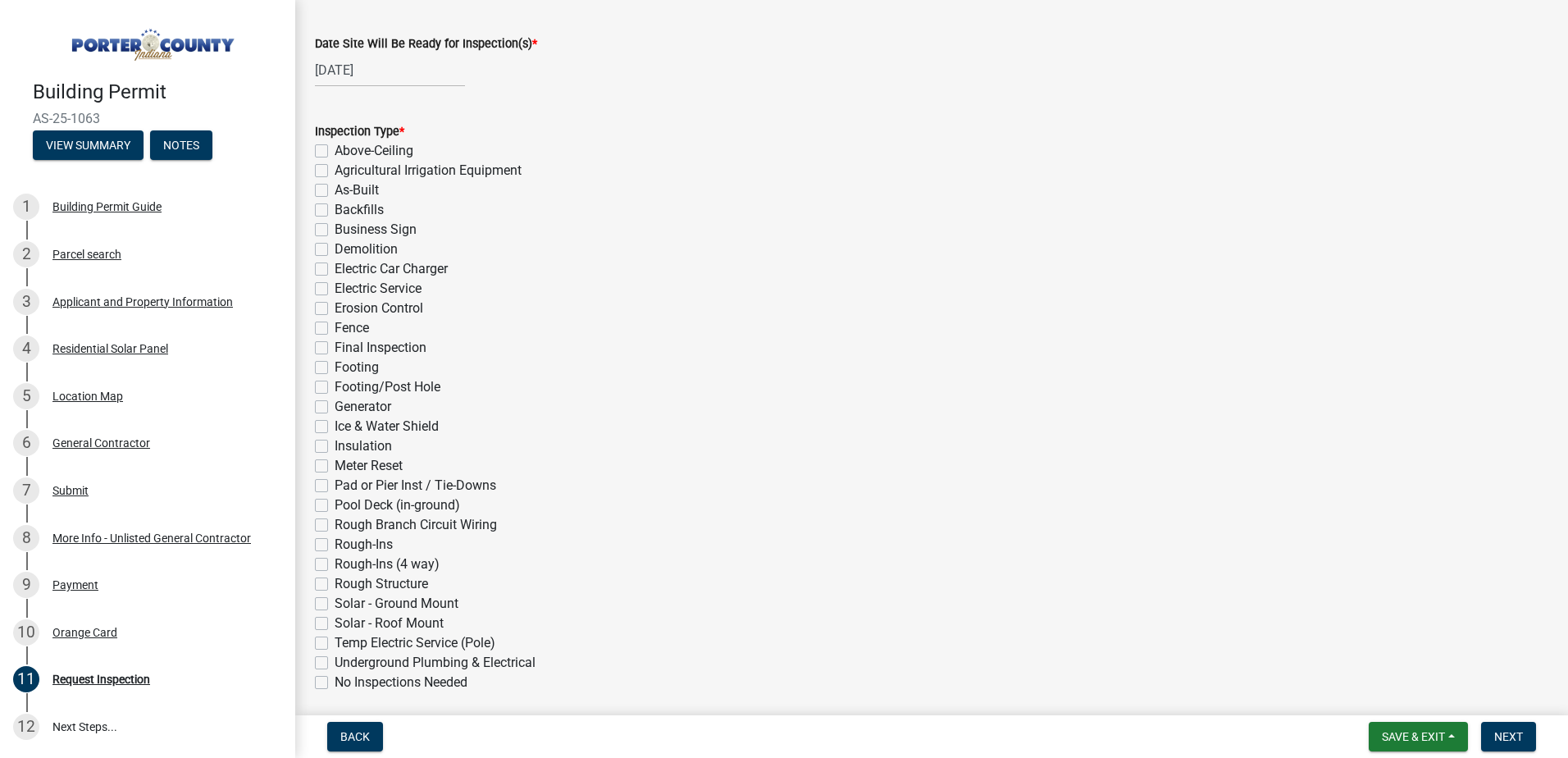
scroll to position [164, 0]
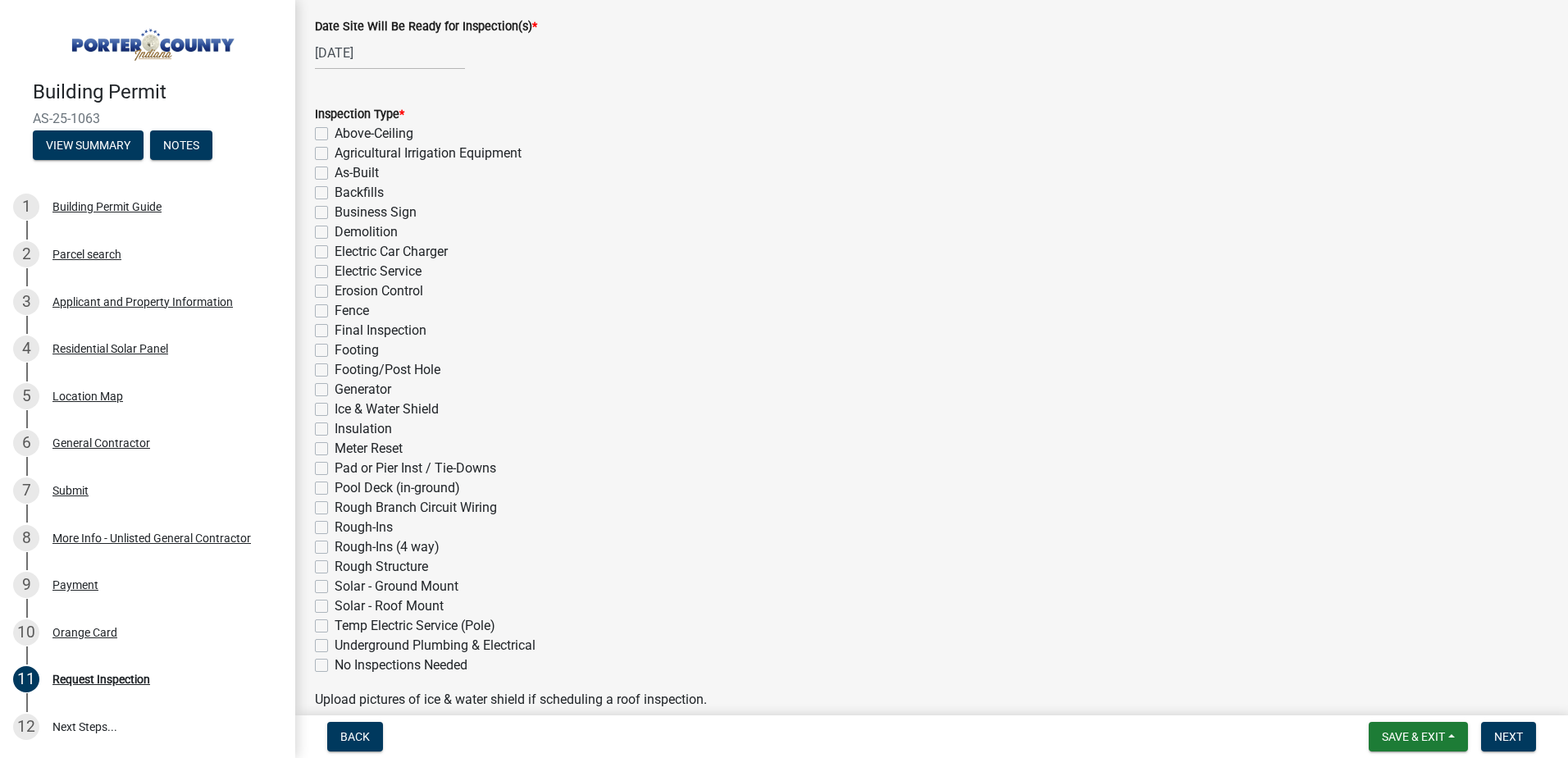
click at [335, 588] on label "Solar - Ground Mount" at bounding box center [396, 587] width 124 height 20
click at [335, 588] on input "Solar - Ground Mount" at bounding box center [340, 582] width 11 height 11
checkbox input "true"
checkbox input "false"
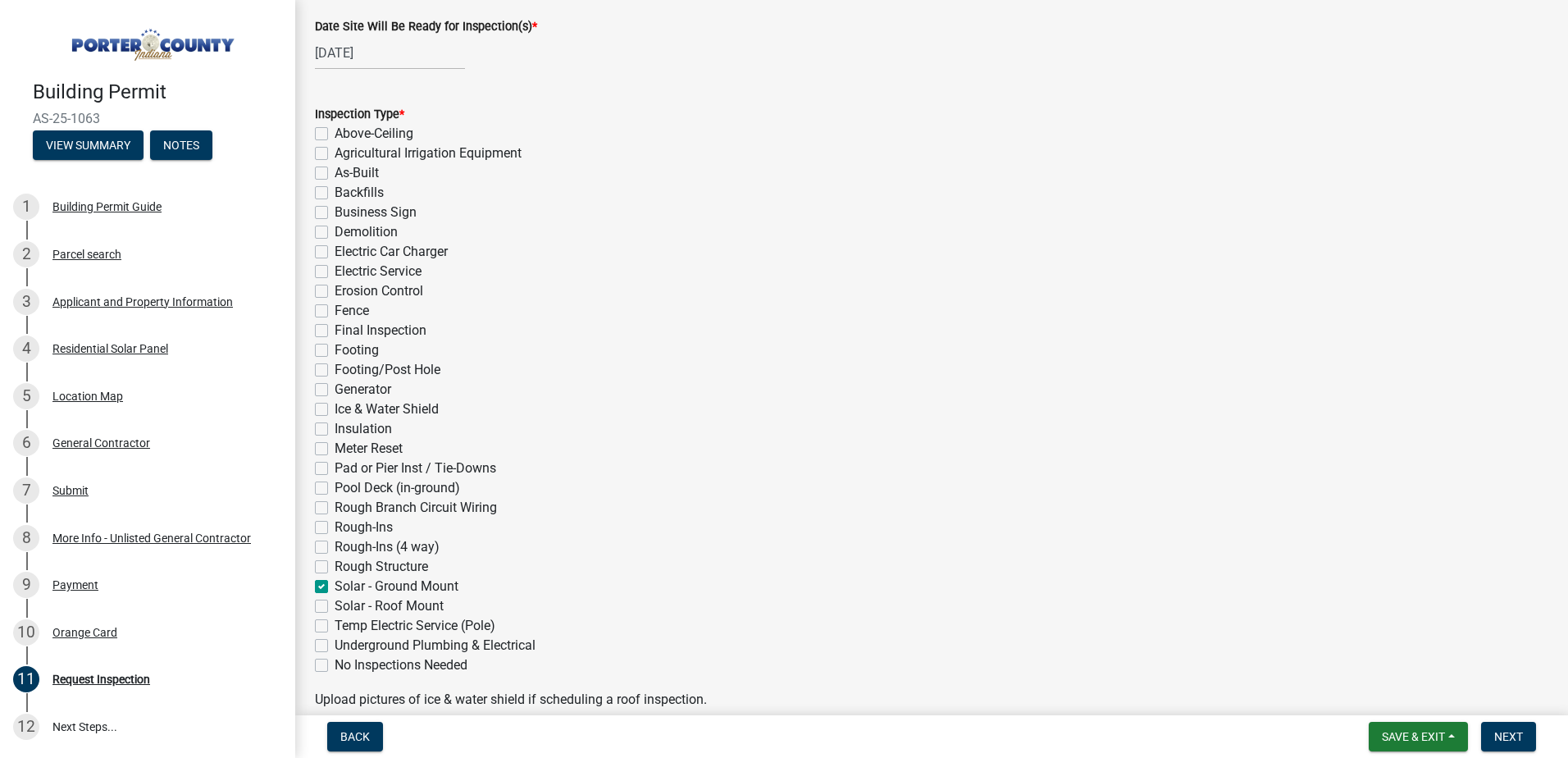
checkbox input "false"
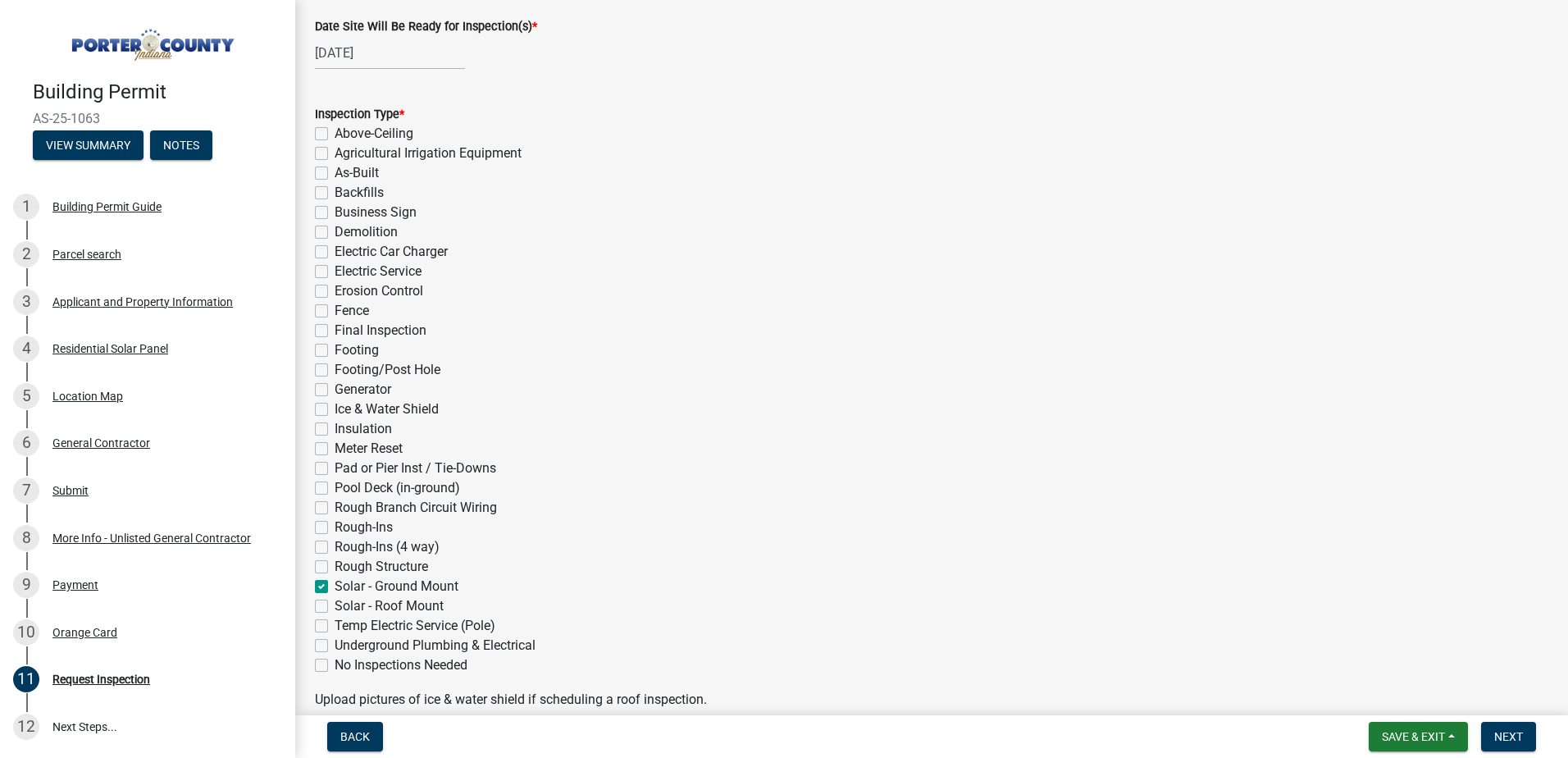
checkbox input "false"
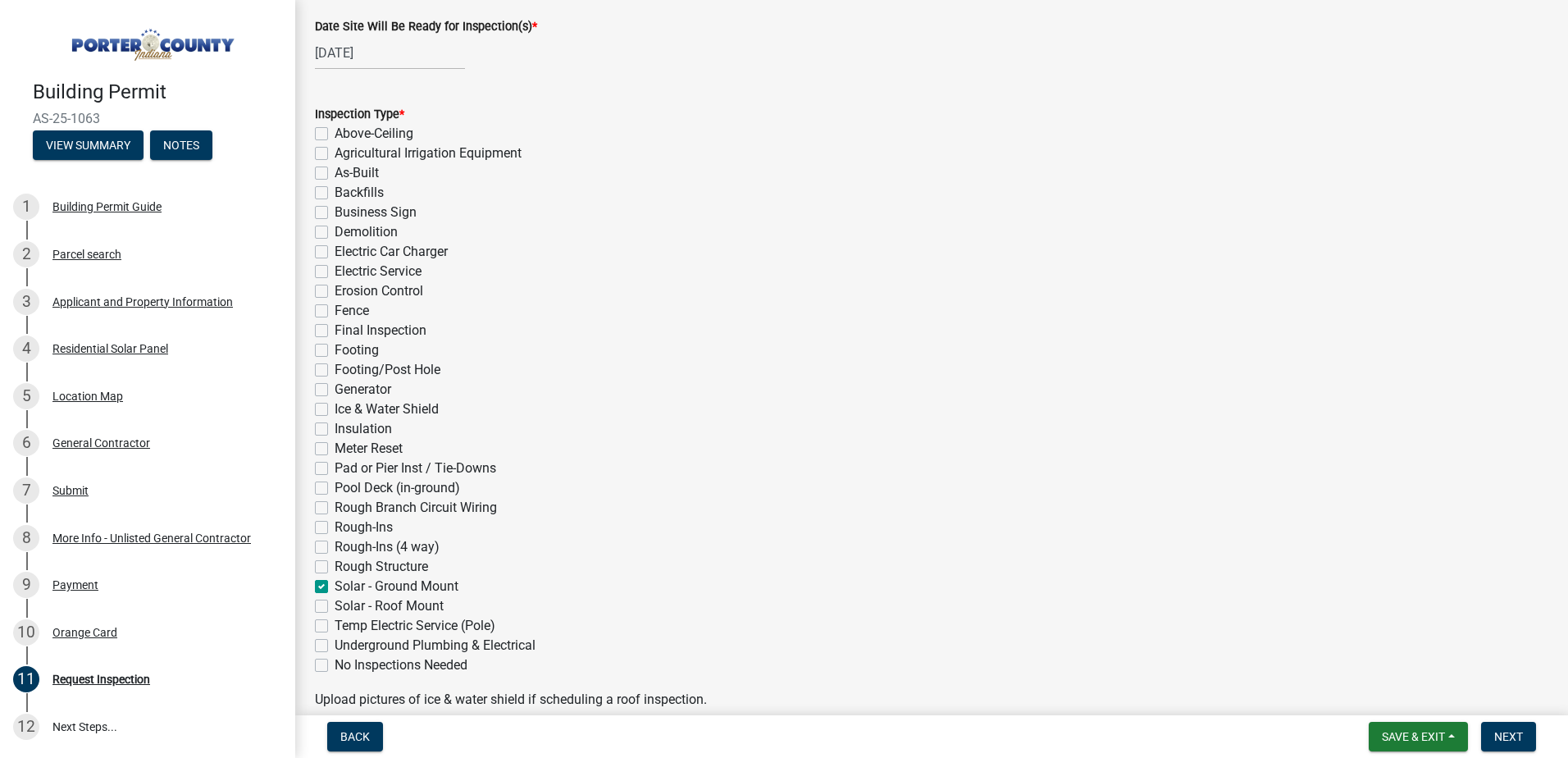
checkbox input "false"
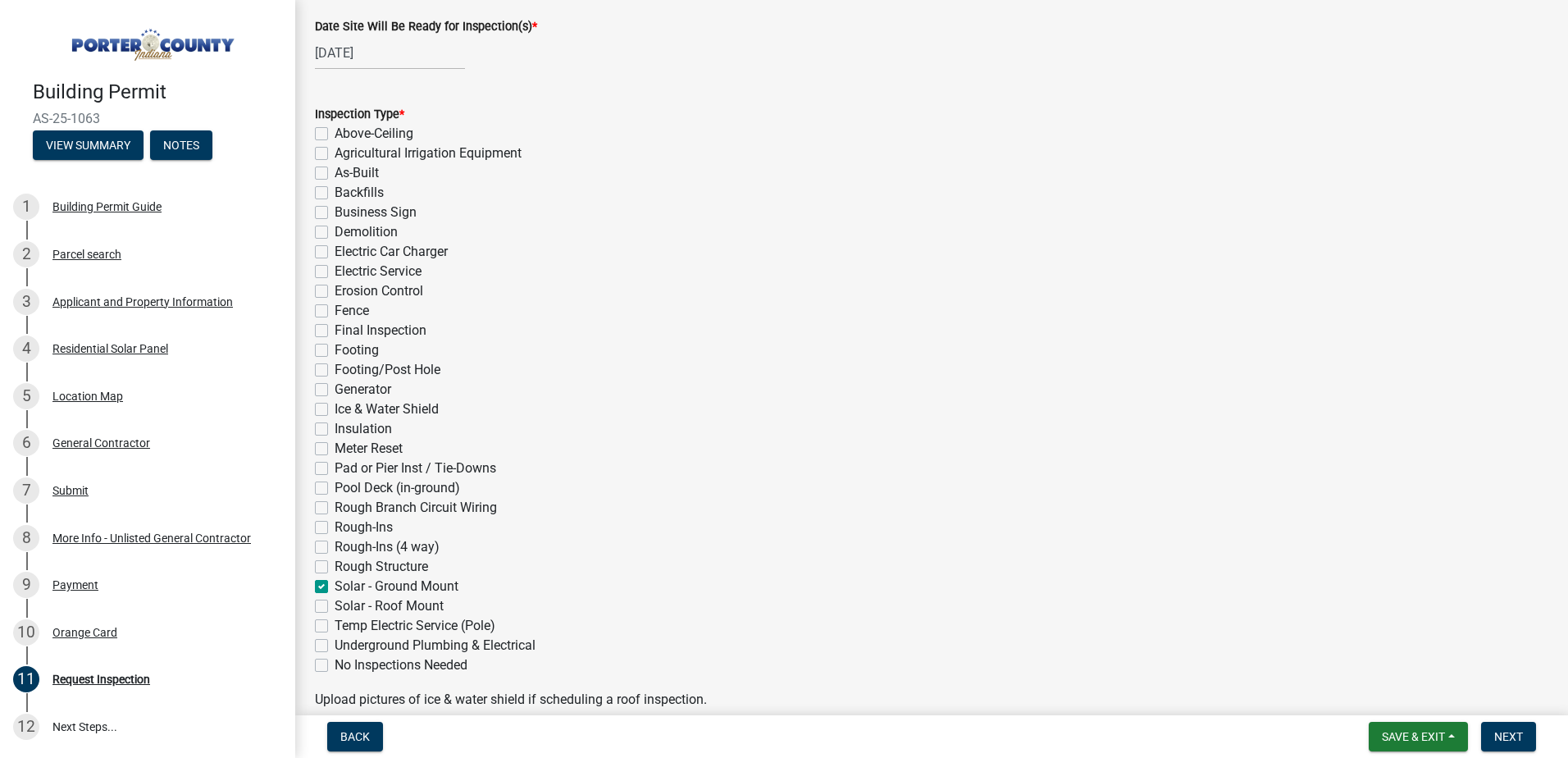
checkbox input "false"
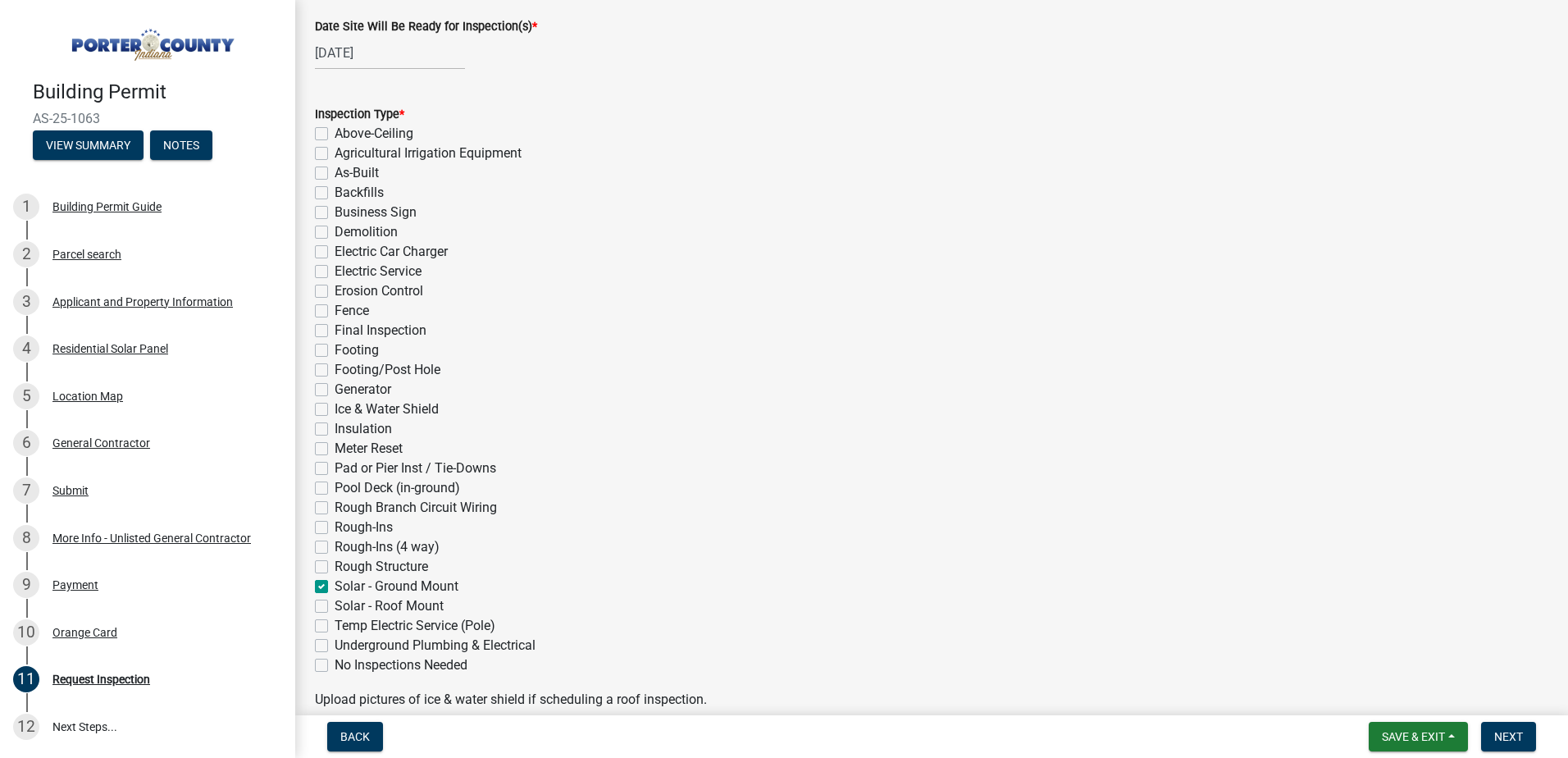
checkbox input "false"
checkbox input "true"
checkbox input "false"
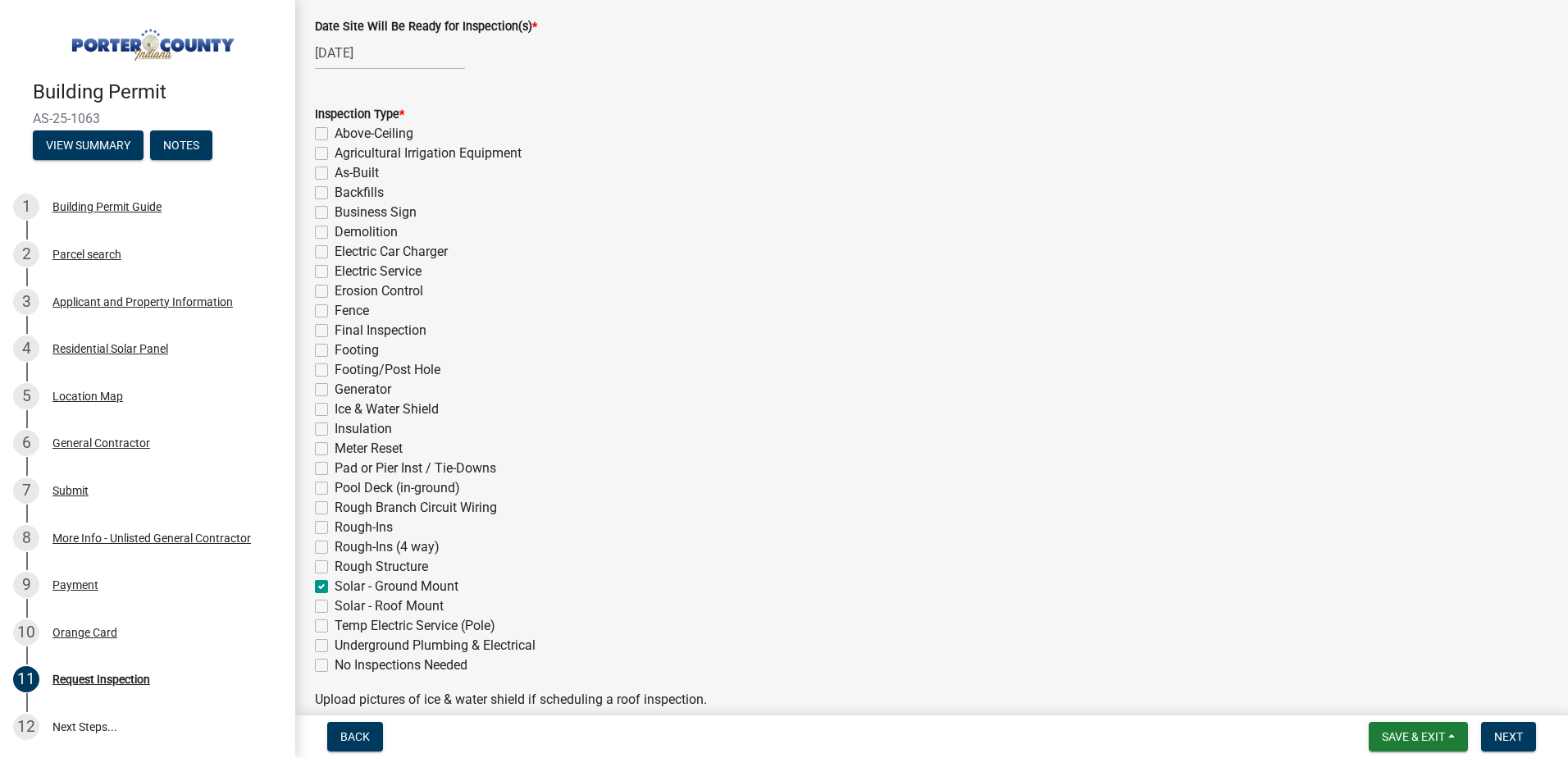
checkbox input "false"
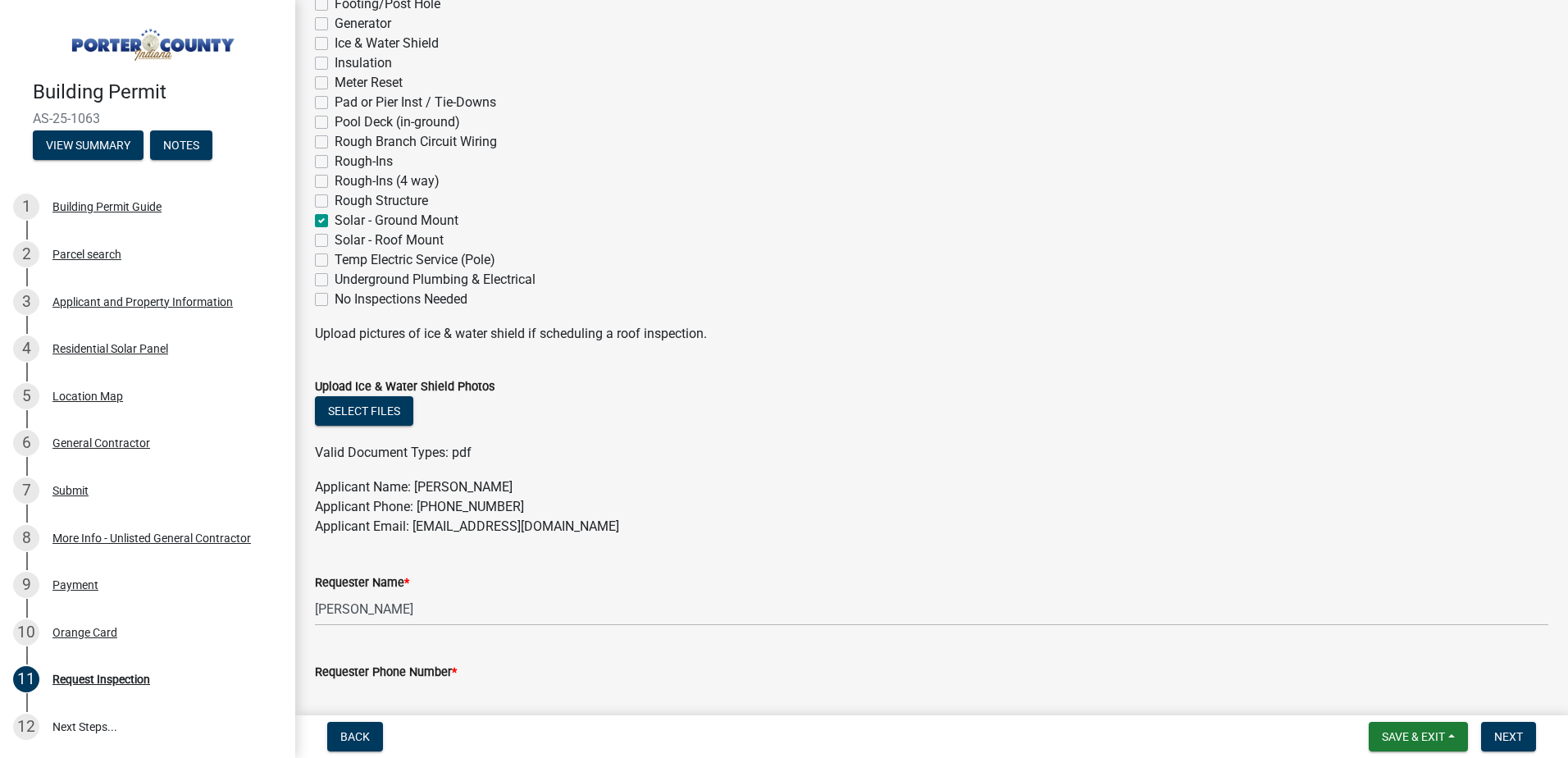
scroll to position [738, 0]
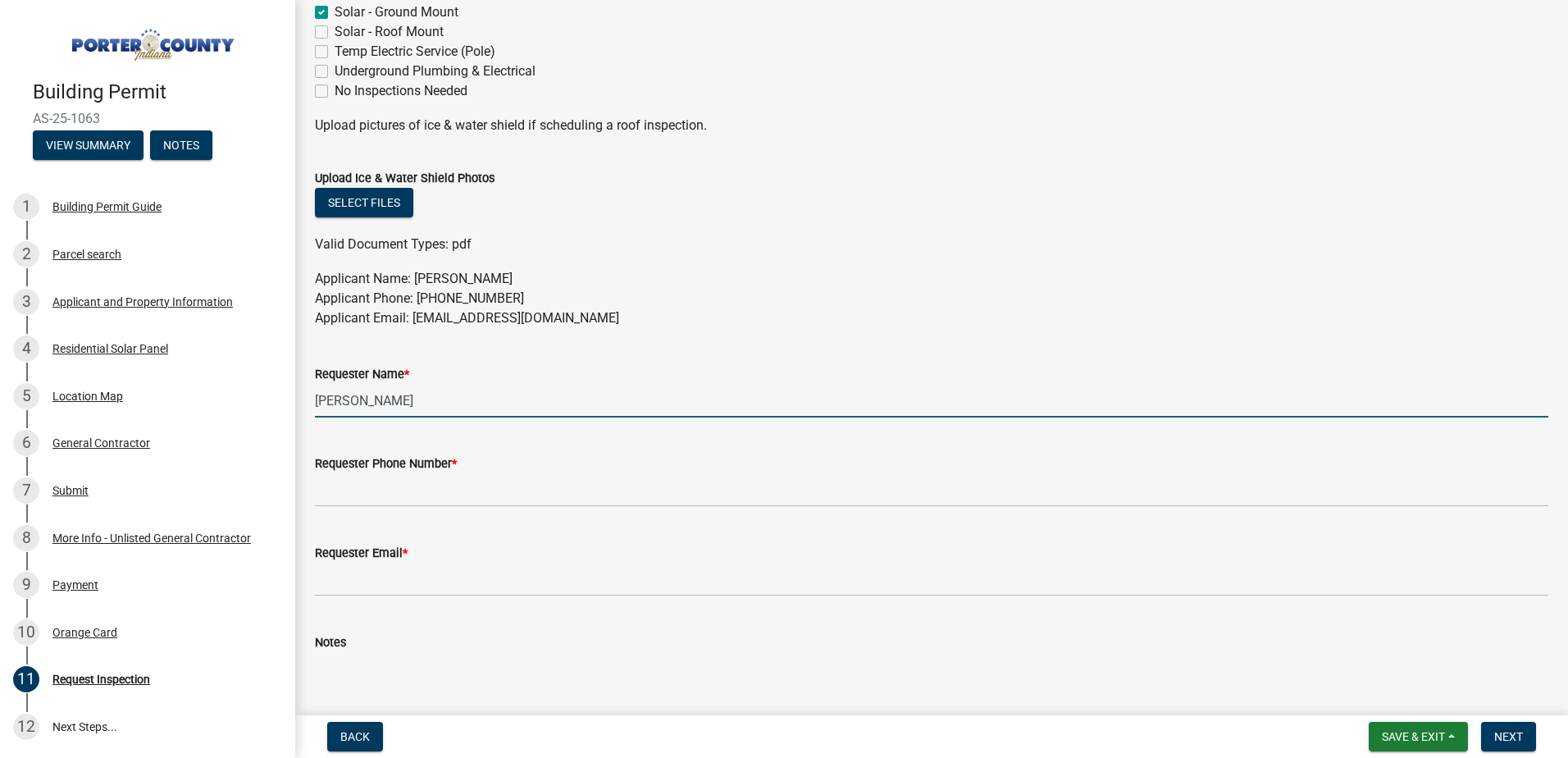
click at [433, 405] on input "[PERSON_NAME]" at bounding box center [931, 400] width 1233 height 33
drag, startPoint x: 433, startPoint y: 405, endPoint x: 309, endPoint y: 394, distance: 124.5
click at [309, 400] on div "Requester Name * [PERSON_NAME]" at bounding box center [931, 379] width 1258 height 76
type input "a"
type input "[PERSON_NAME]"
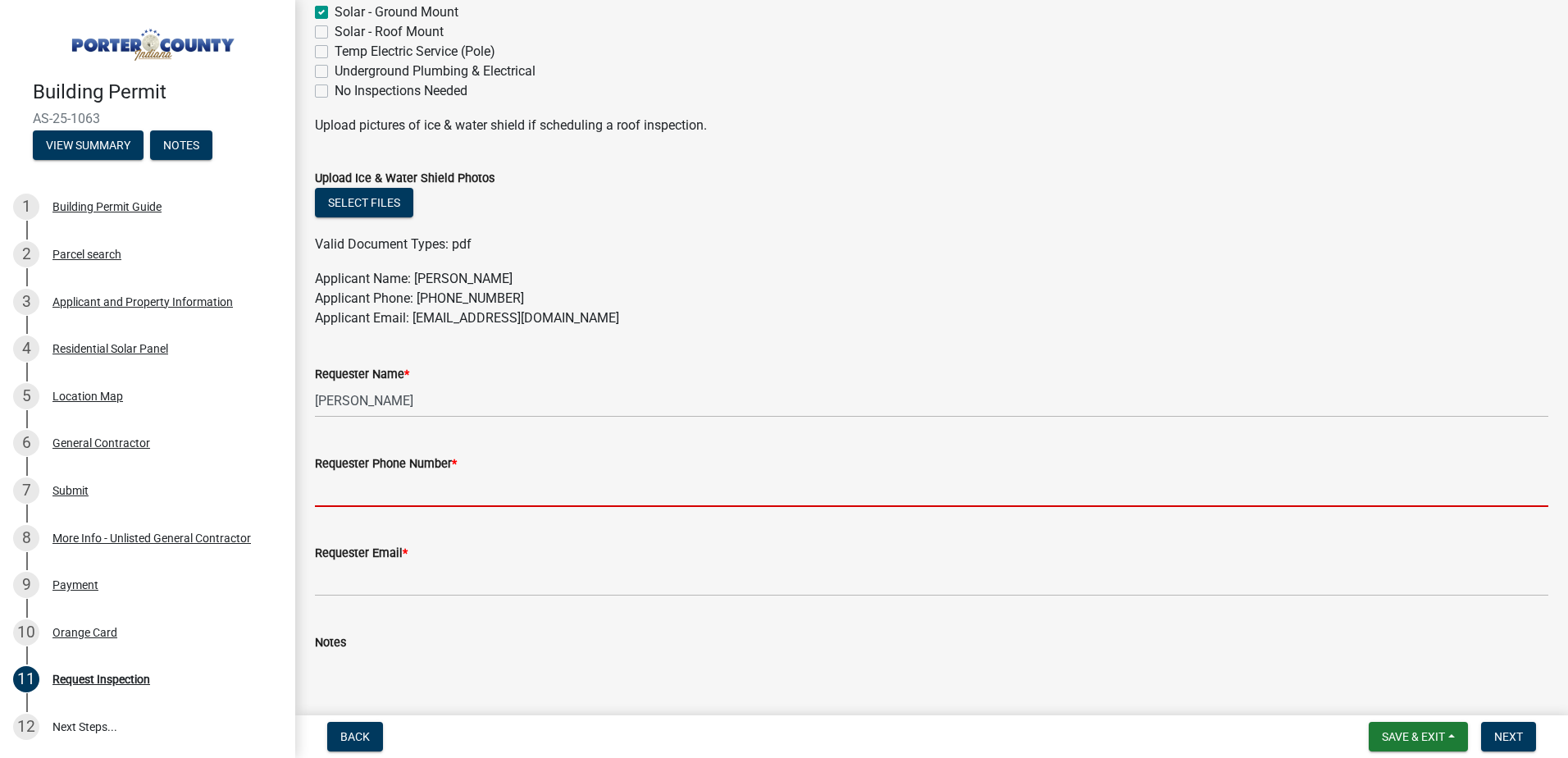
click at [341, 484] on input "Requester Phone Number *" at bounding box center [931, 490] width 1233 height 33
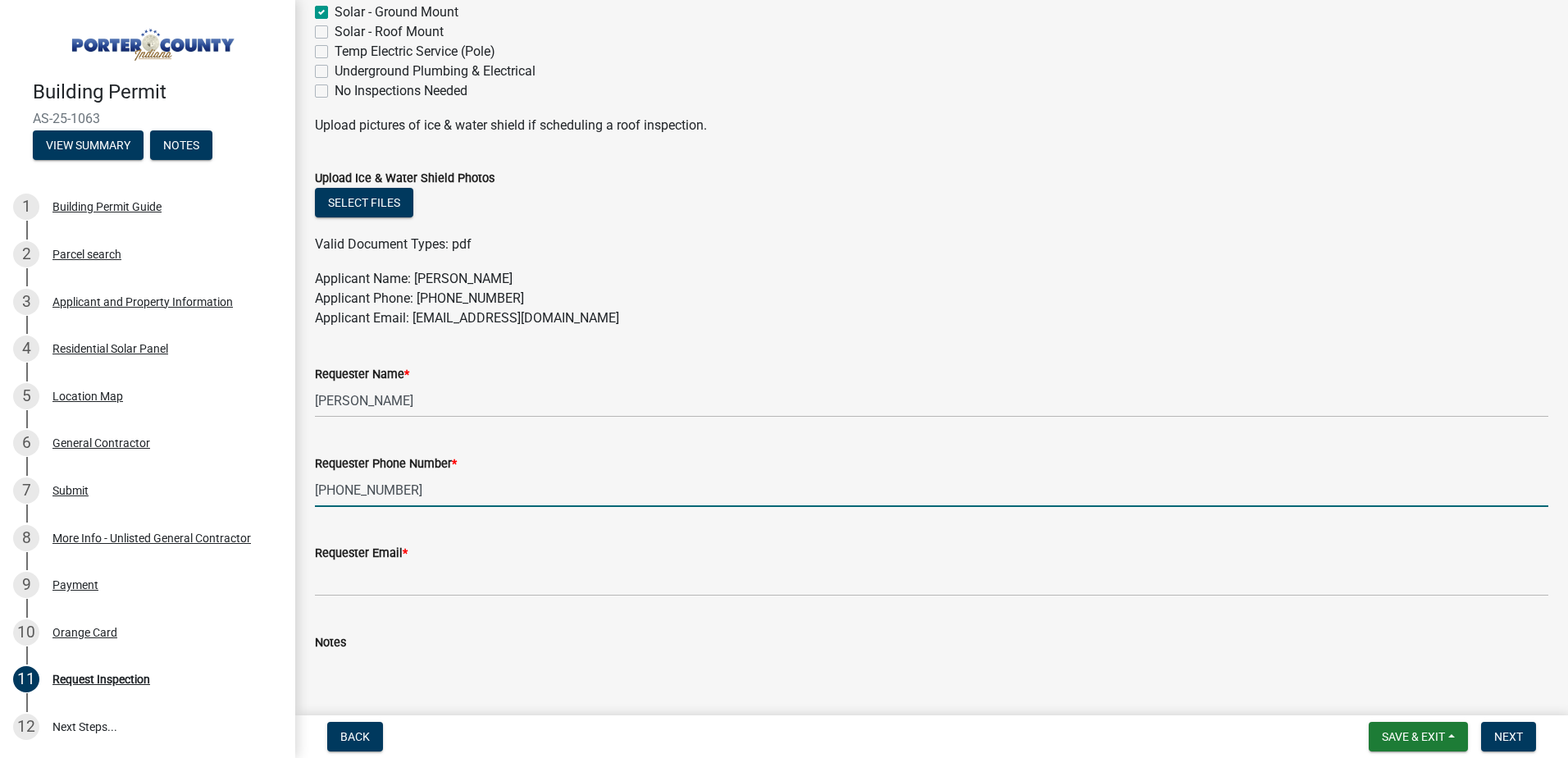
type input "[PHONE_NUMBER]"
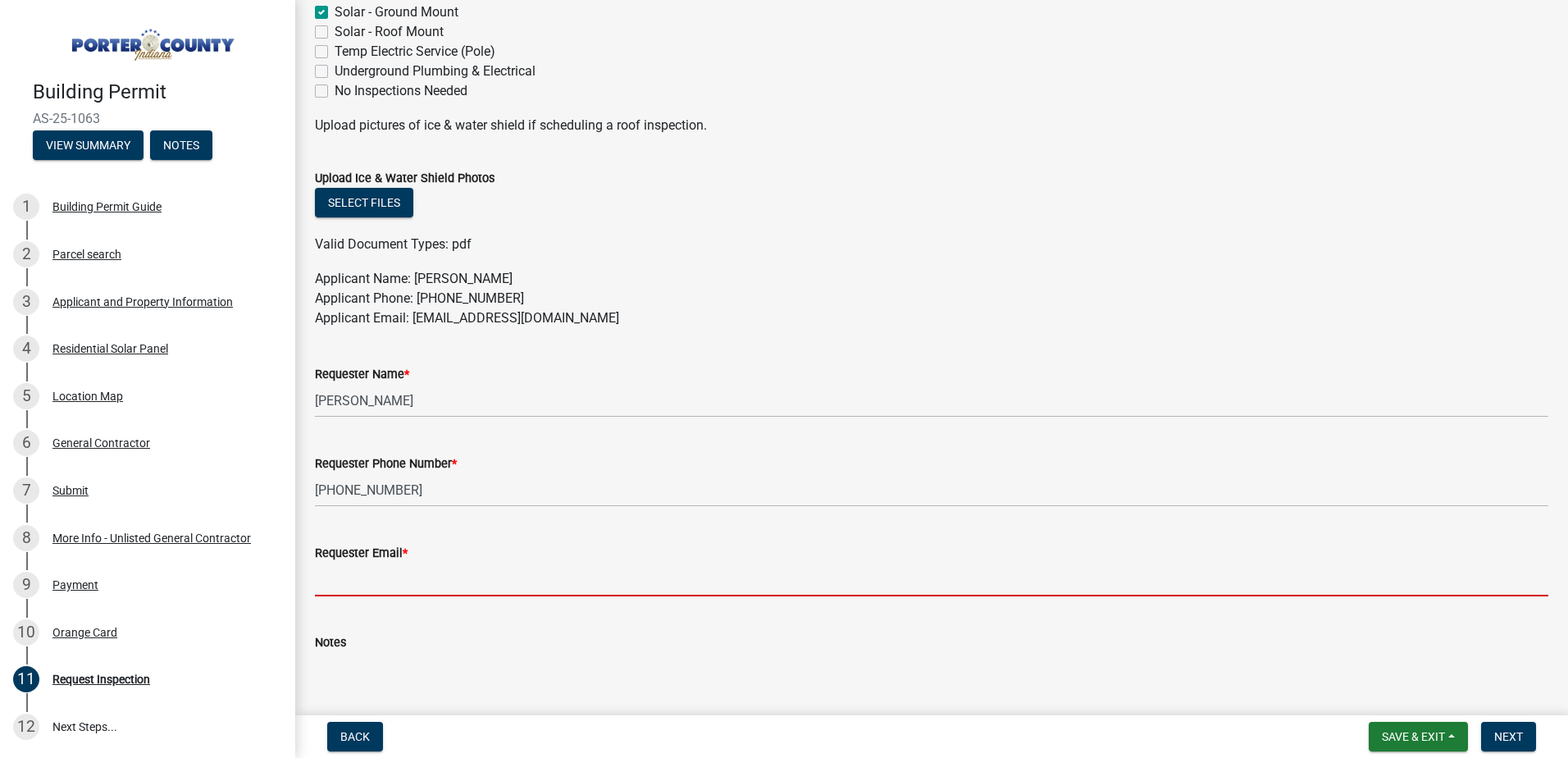
click at [339, 565] on input "Requester Email *" at bounding box center [931, 579] width 1233 height 33
type input "[EMAIL_ADDRESS][DOMAIN_NAME]"
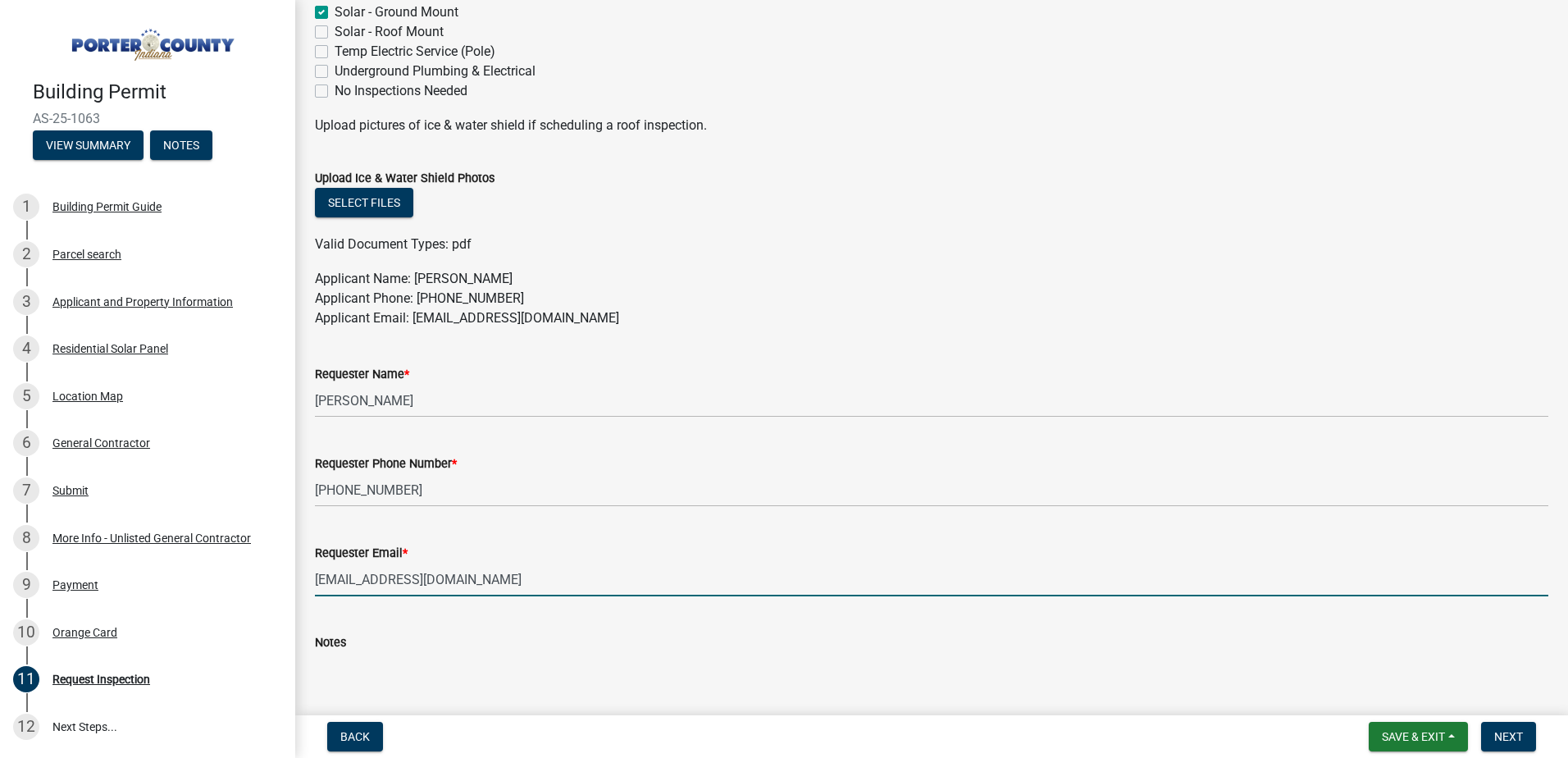
click at [464, 570] on input "[EMAIL_ADDRESS][DOMAIN_NAME]" at bounding box center [931, 579] width 1233 height 33
drag, startPoint x: 536, startPoint y: 588, endPoint x: 302, endPoint y: 592, distance: 234.0
click at [302, 592] on div "Requester Email * [EMAIL_ADDRESS][DOMAIN_NAME]" at bounding box center [931, 558] width 1258 height 76
type input "p"
type input "P"
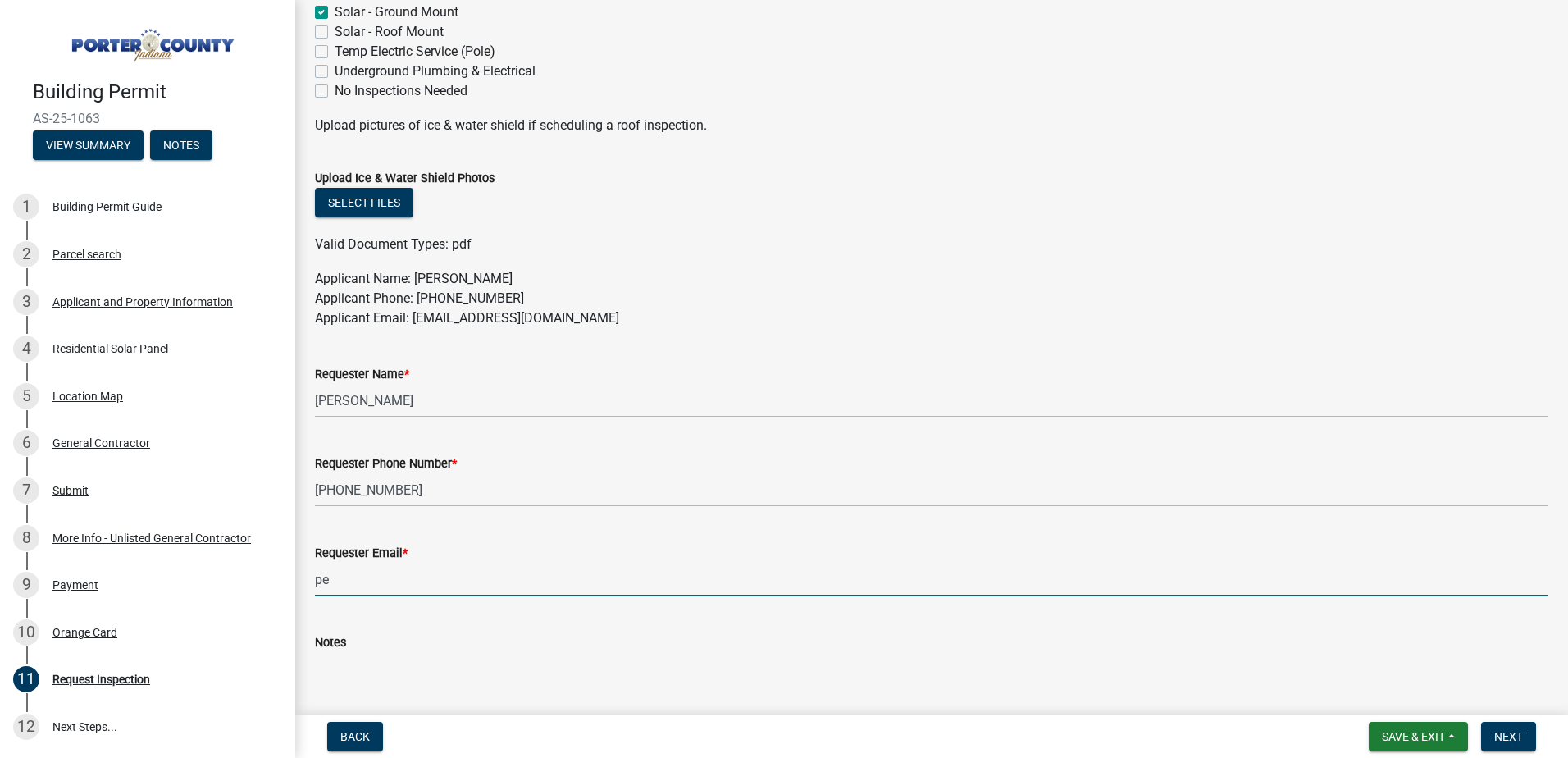
type input "p"
type input "[EMAIL_ADDRESS][DOMAIN_NAME]"
click at [607, 647] on div "Notes" at bounding box center [931, 642] width 1233 height 20
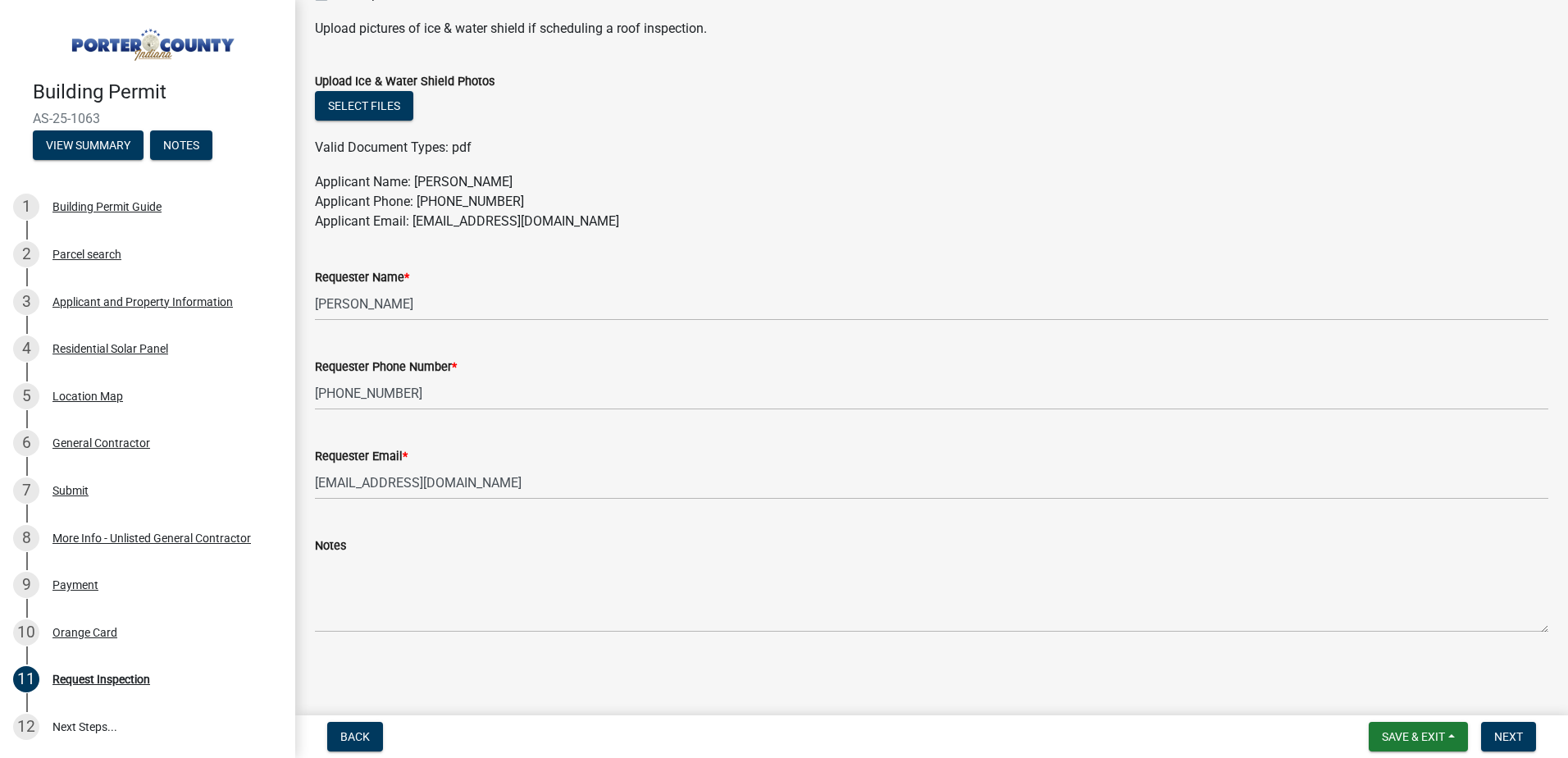
scroll to position [836, 0]
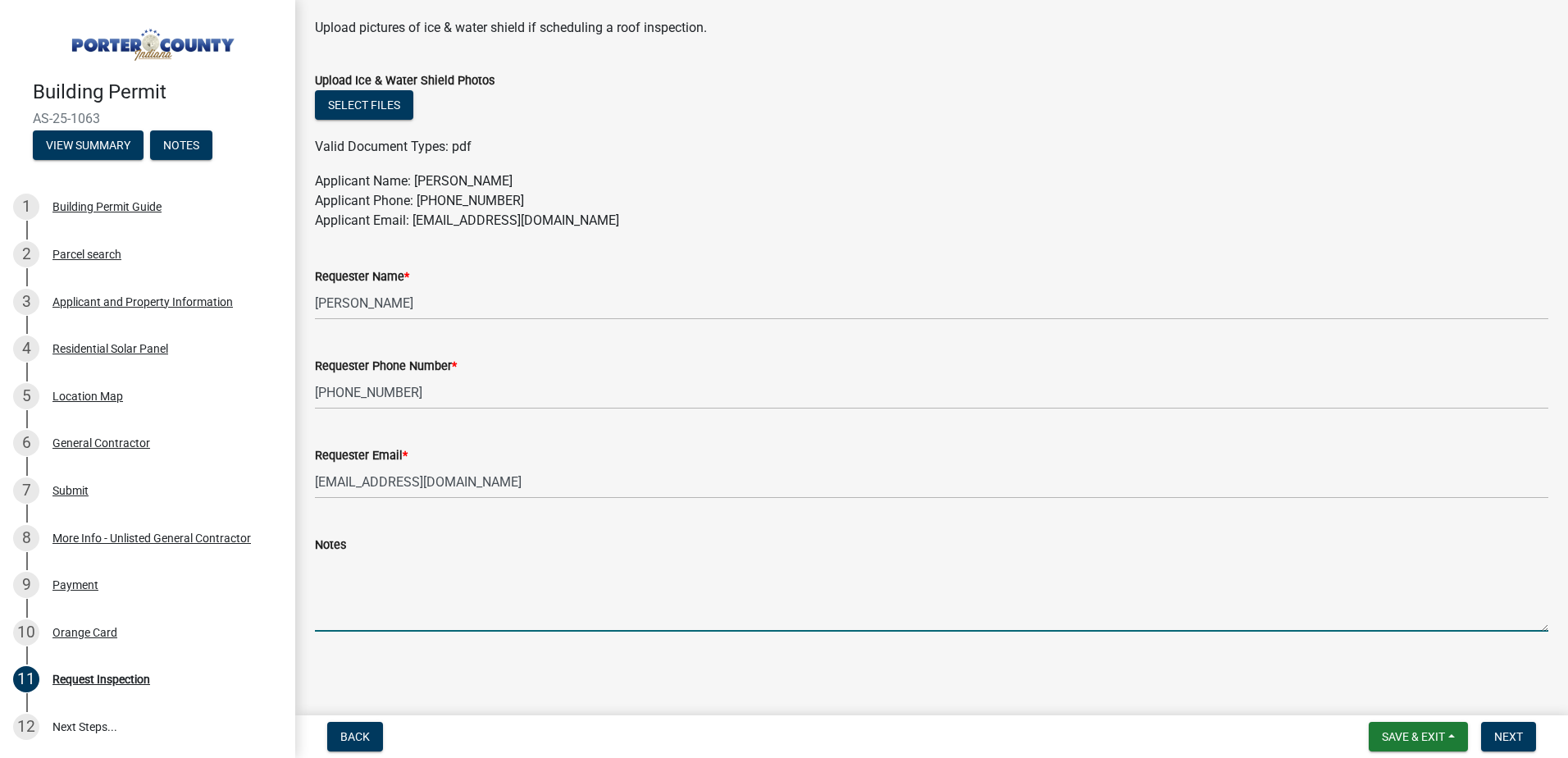
click at [455, 569] on textarea "Notes" at bounding box center [931, 593] width 1233 height 77
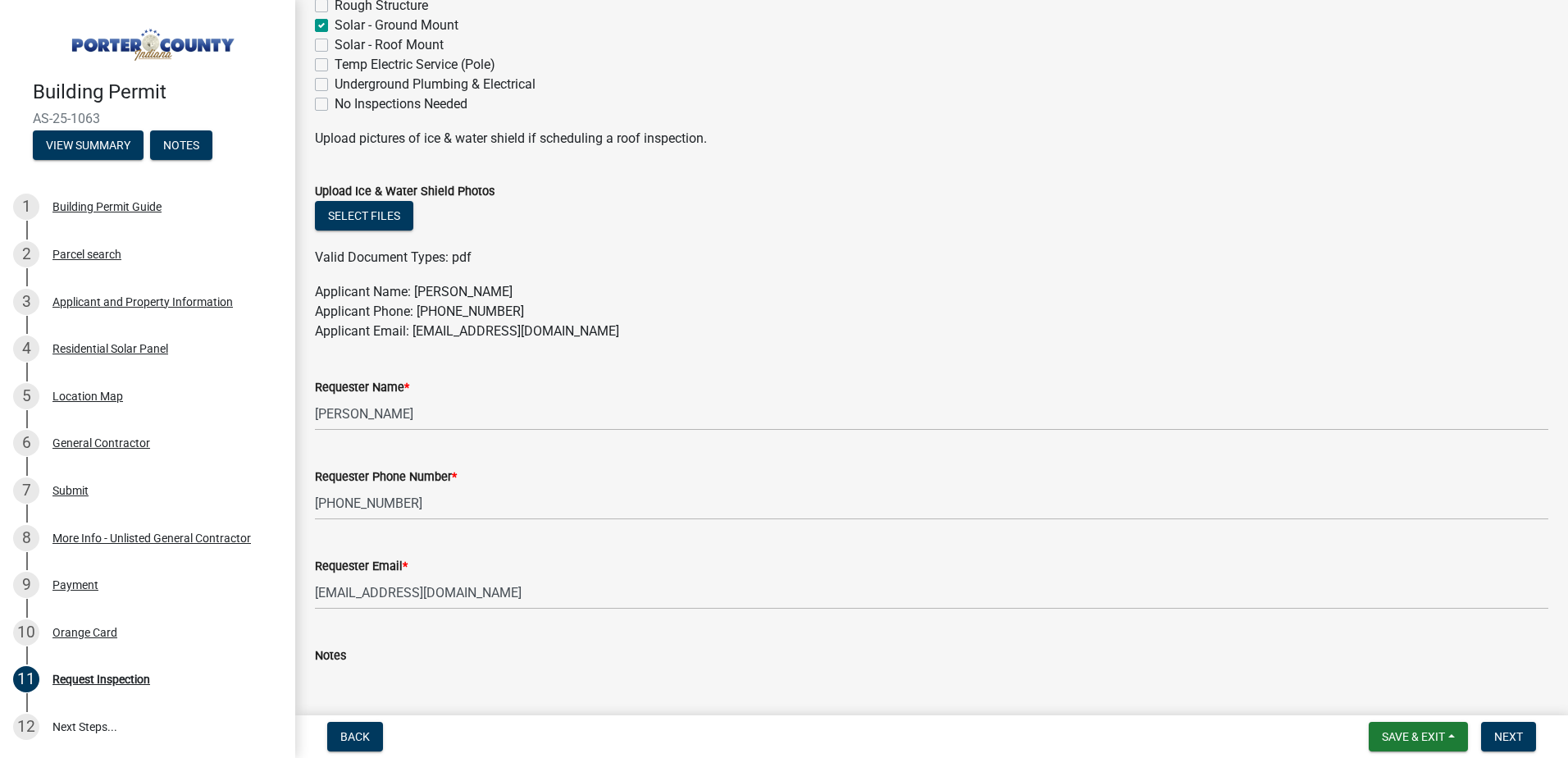
scroll to position [754, 0]
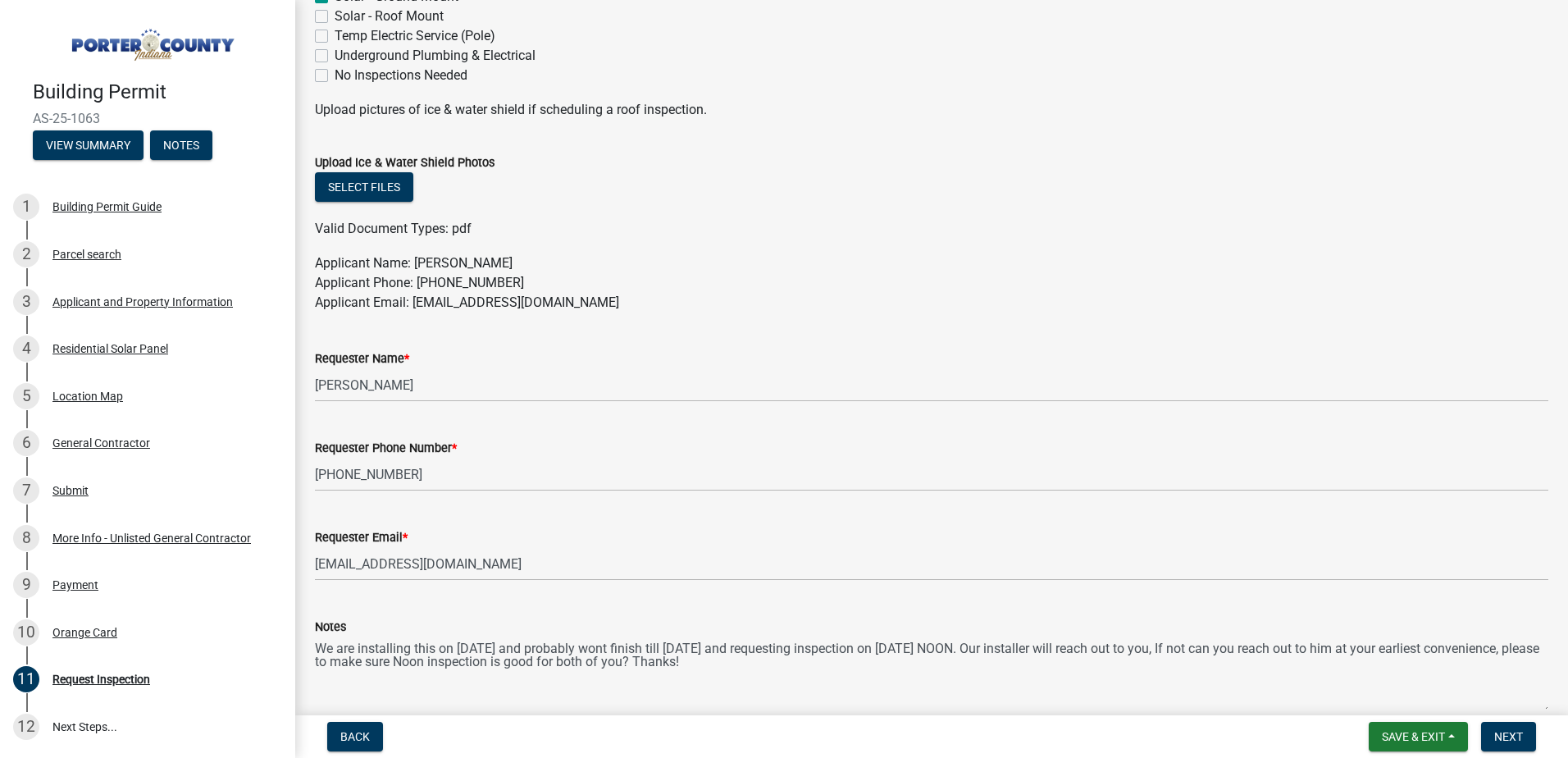
type textarea "We are installing this on [DATE] and probably wont finish till [DATE] and reque…"
click at [1418, 751] on nav "Back Save & Exit Save Save & Exit Next" at bounding box center [931, 736] width 1273 height 43
click at [1417, 746] on button "Save & Exit" at bounding box center [1418, 736] width 100 height 30
click at [1417, 744] on button "Save & Exit" at bounding box center [1418, 736] width 100 height 30
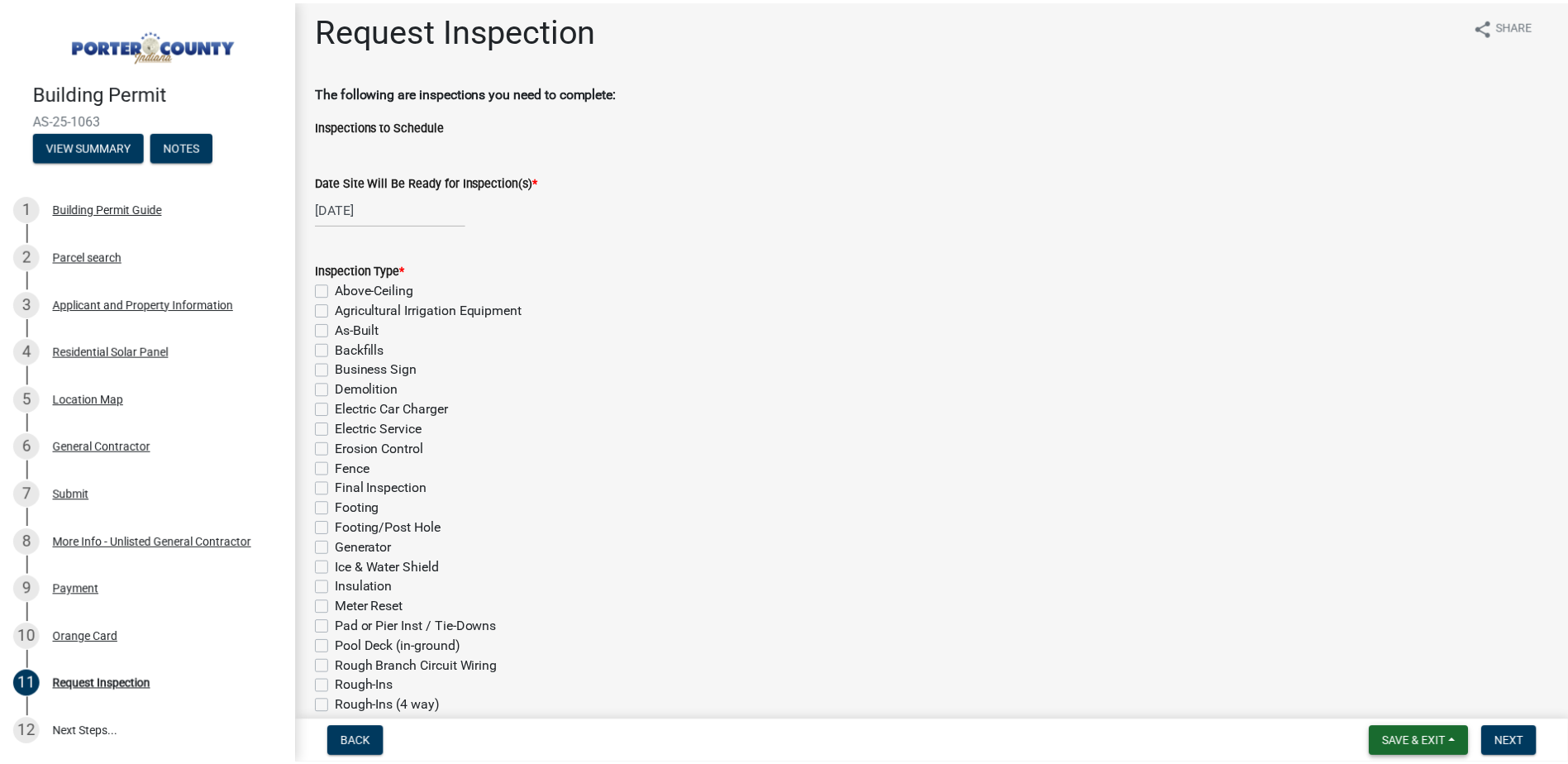
scroll to position [0, 0]
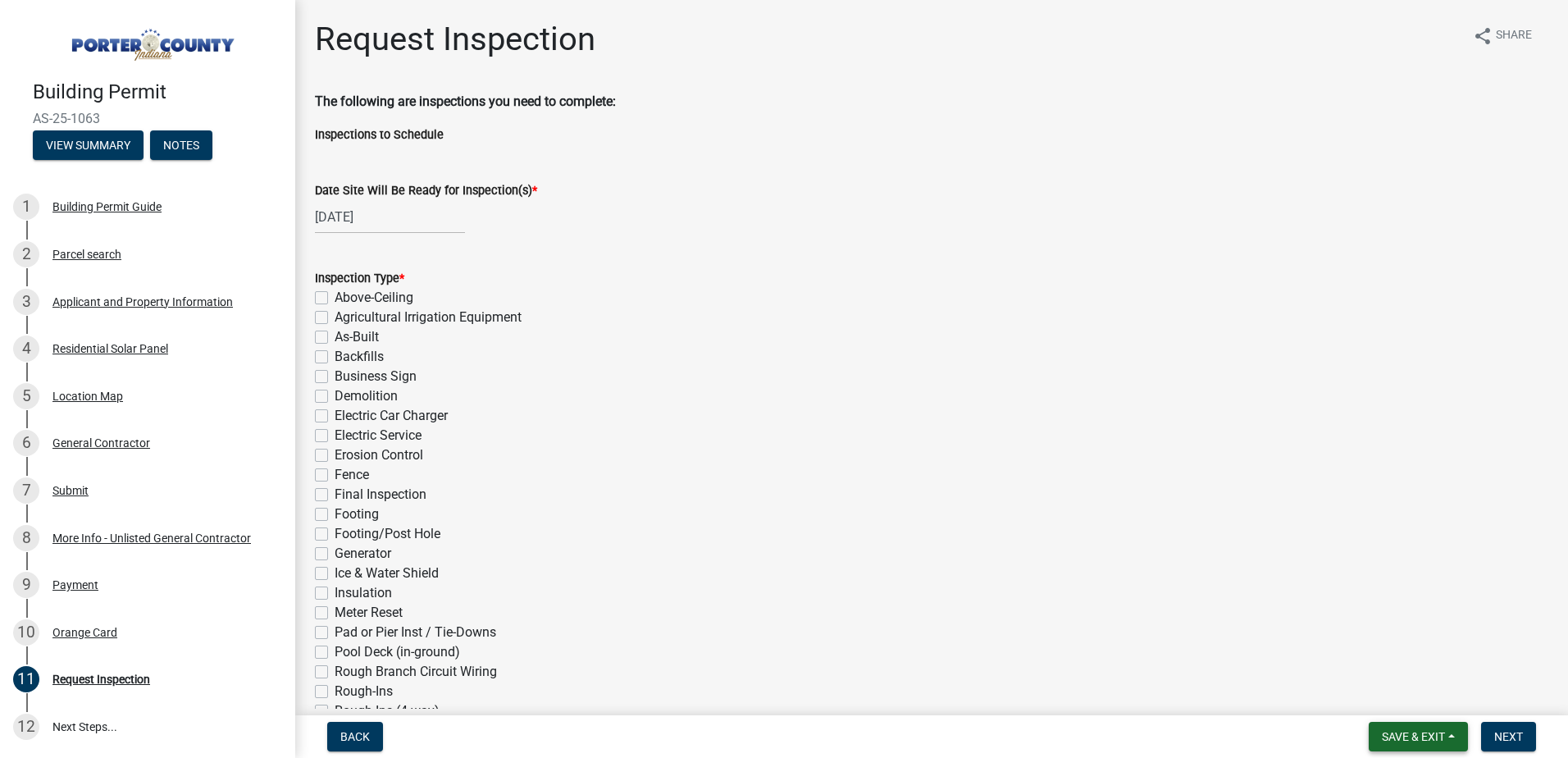
click at [1423, 733] on span "Save & Exit" at bounding box center [1413, 736] width 63 height 13
click at [1396, 688] on button "Save & Exit" at bounding box center [1402, 693] width 131 height 39
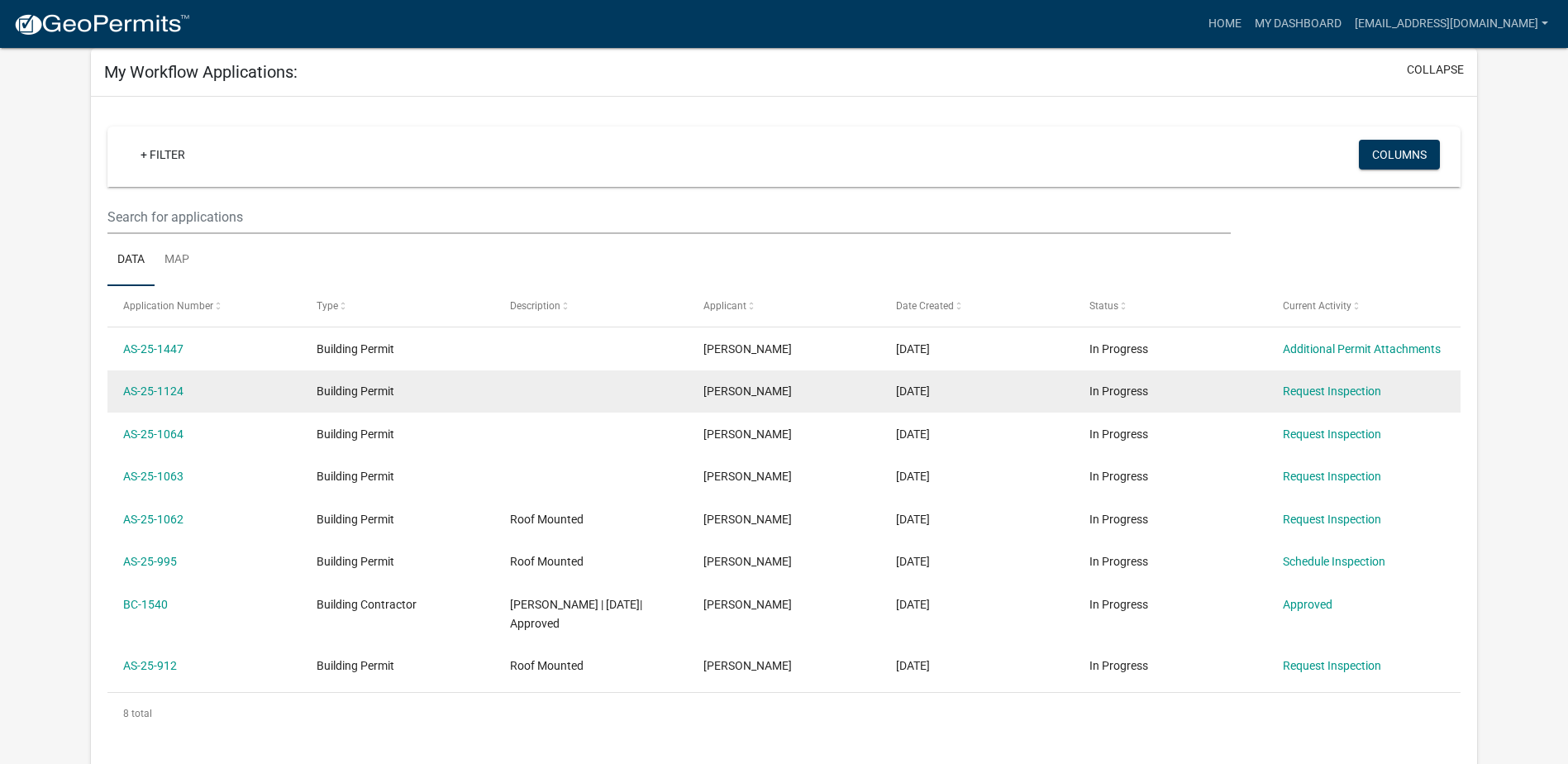
scroll to position [165, 0]
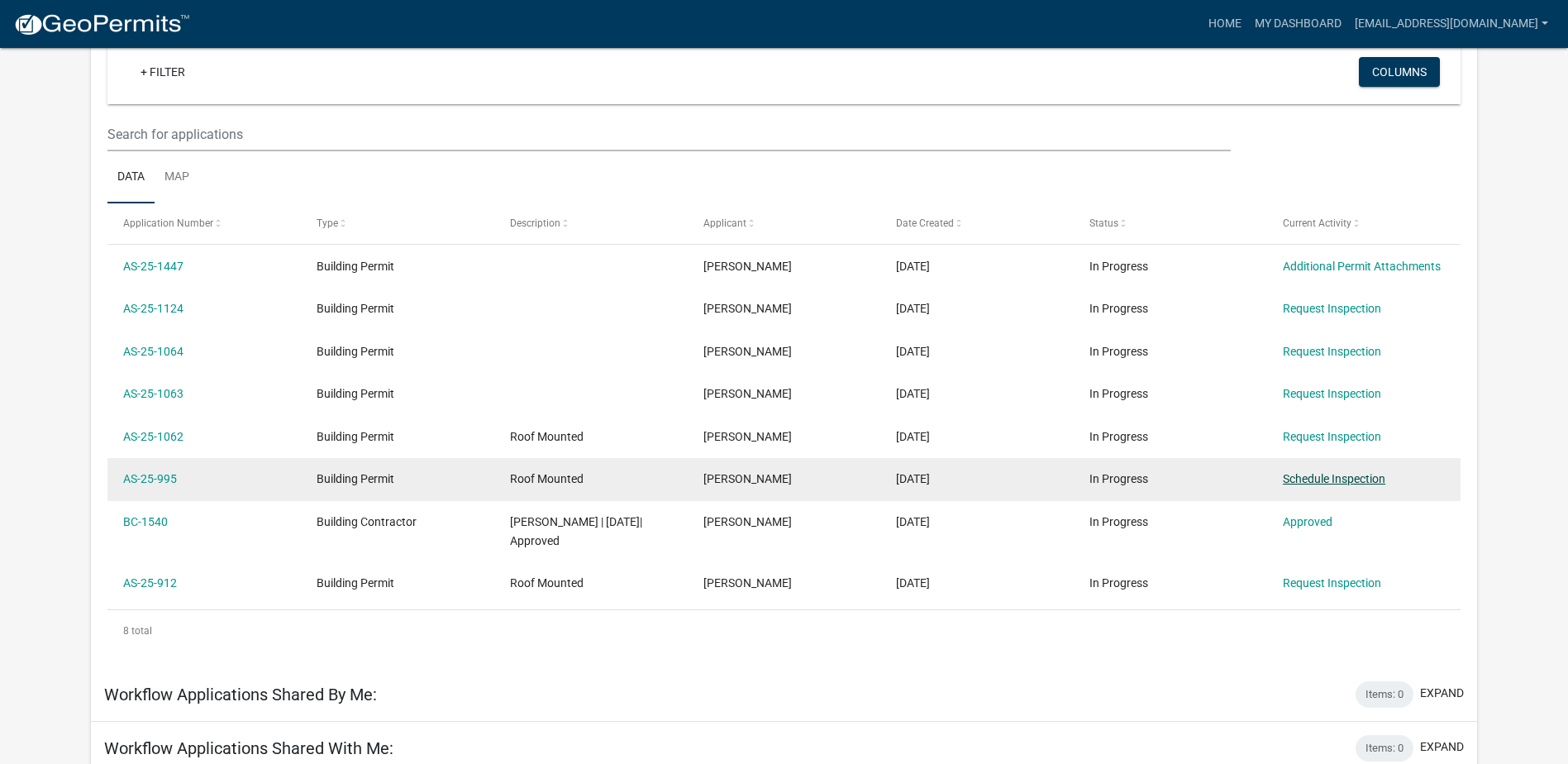
click at [1349, 473] on link "Schedule Inspection" at bounding box center [1334, 478] width 102 height 14
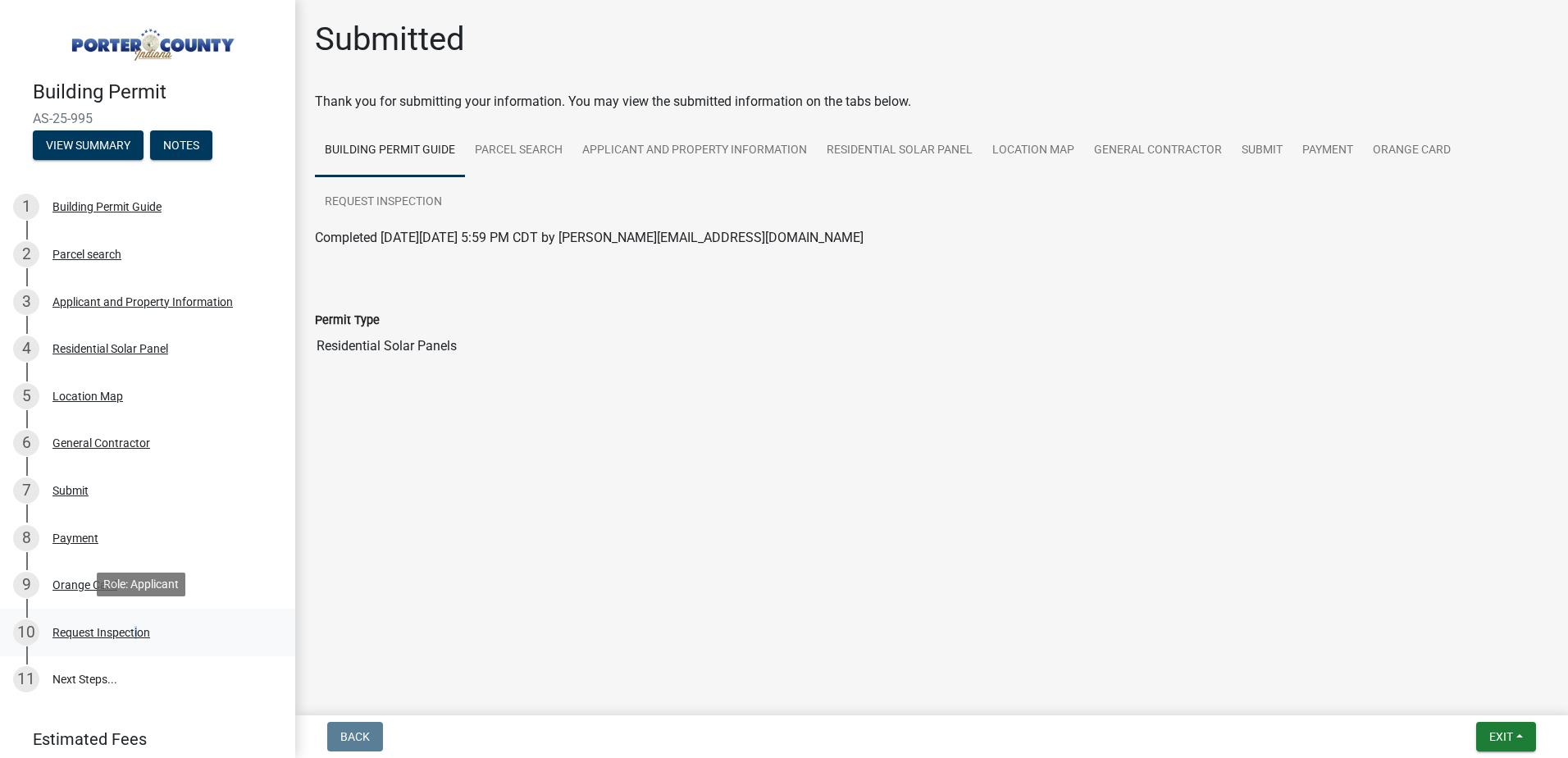
click at [135, 634] on div "Request Inspection" at bounding box center [101, 632] width 98 height 12
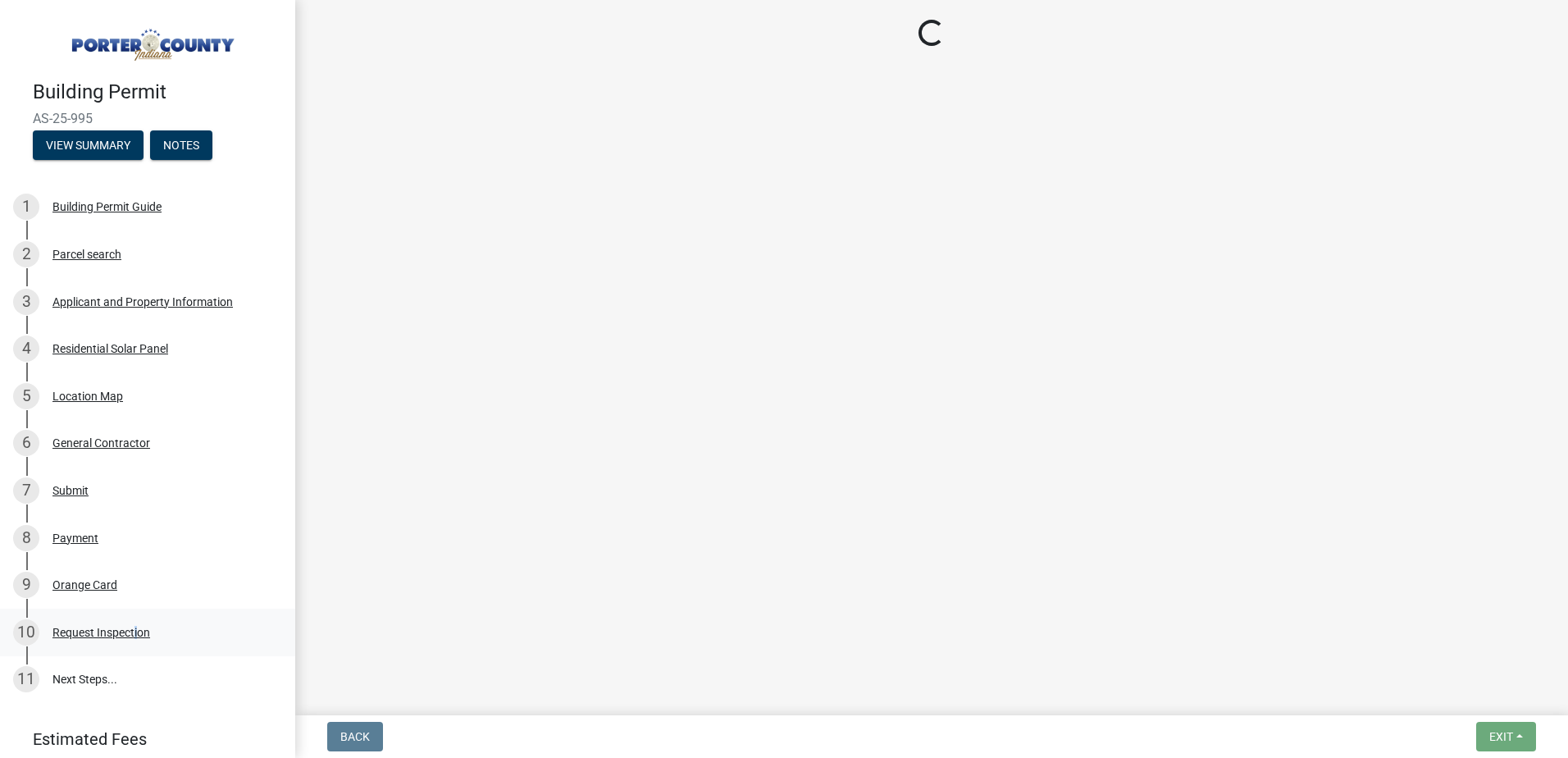
click at [131, 629] on div "Request Inspection" at bounding box center [101, 632] width 98 height 12
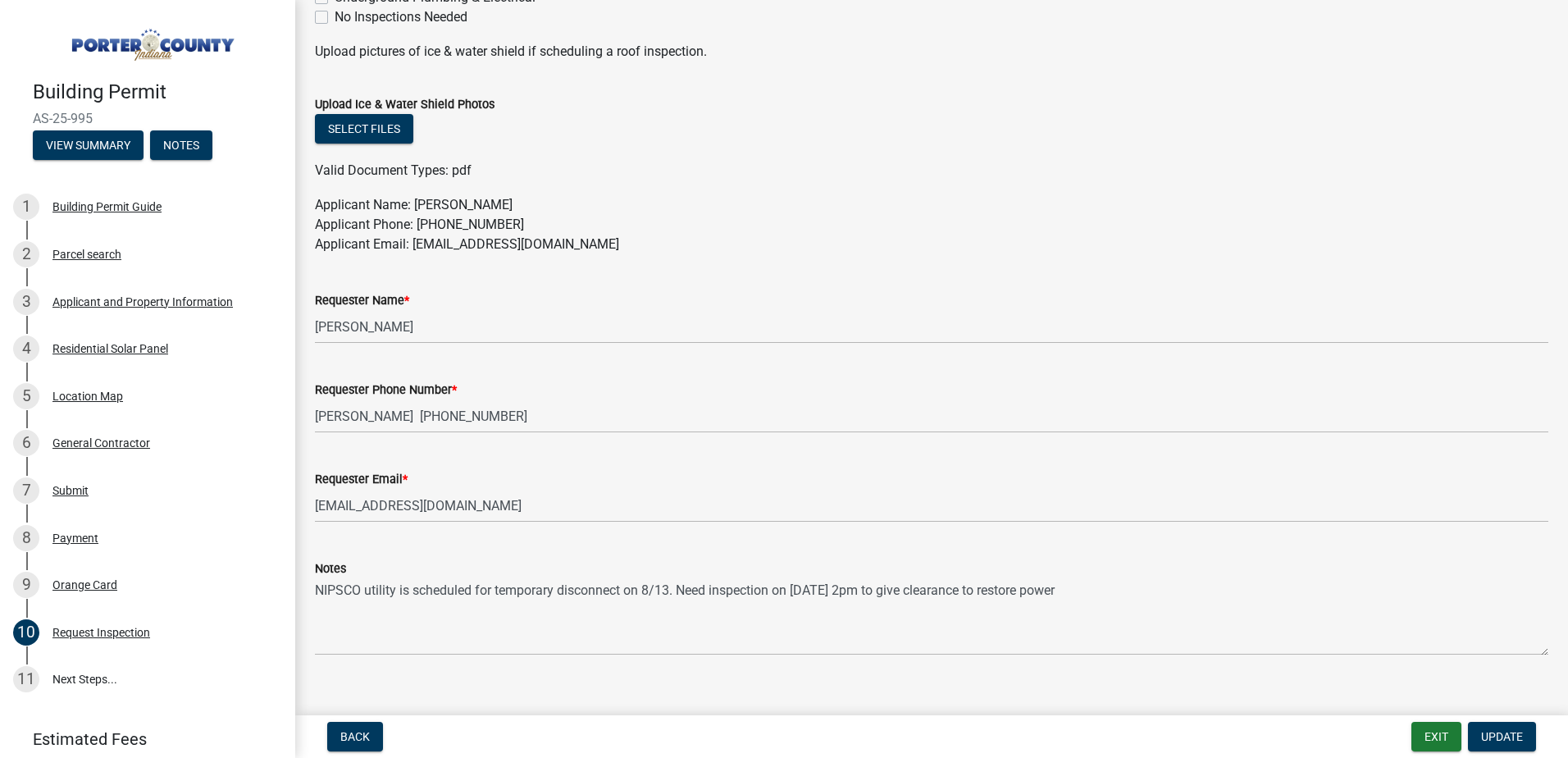
scroll to position [820, 0]
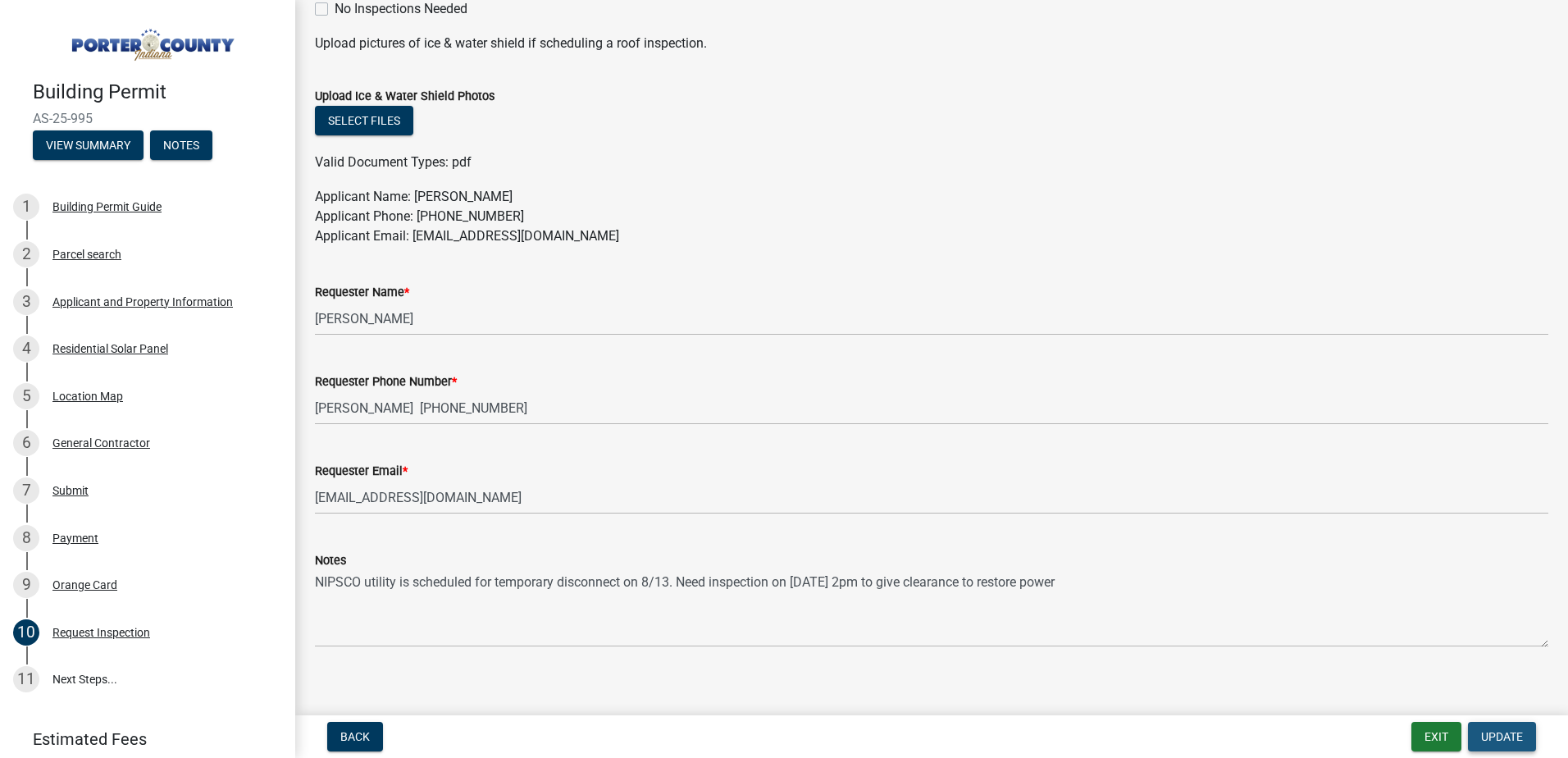
click at [1488, 734] on span "Update" at bounding box center [1502, 736] width 42 height 13
